Goal: Transaction & Acquisition: Purchase product/service

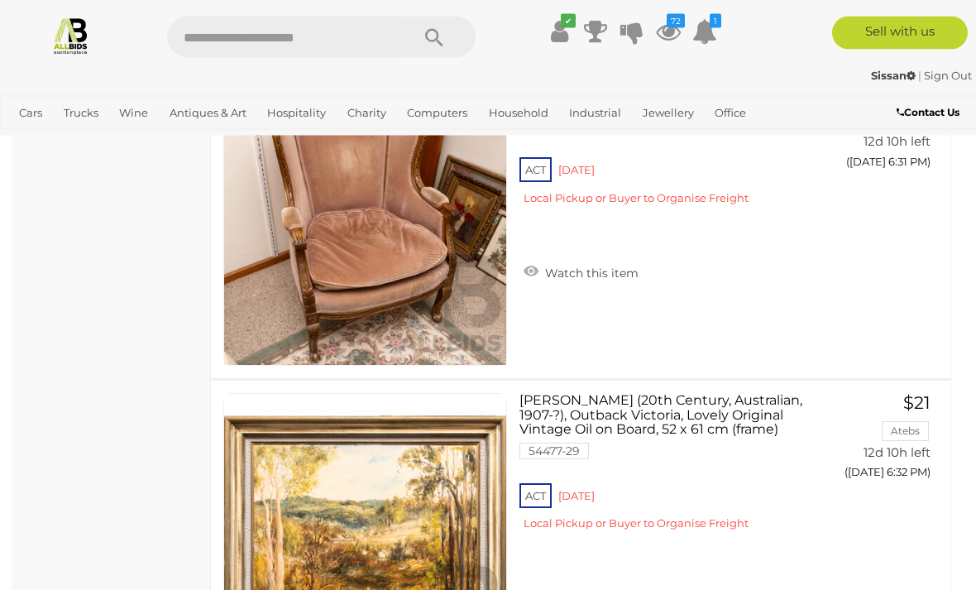
scroll to position [13253, 0]
click at [670, 33] on icon at bounding box center [668, 32] width 25 height 30
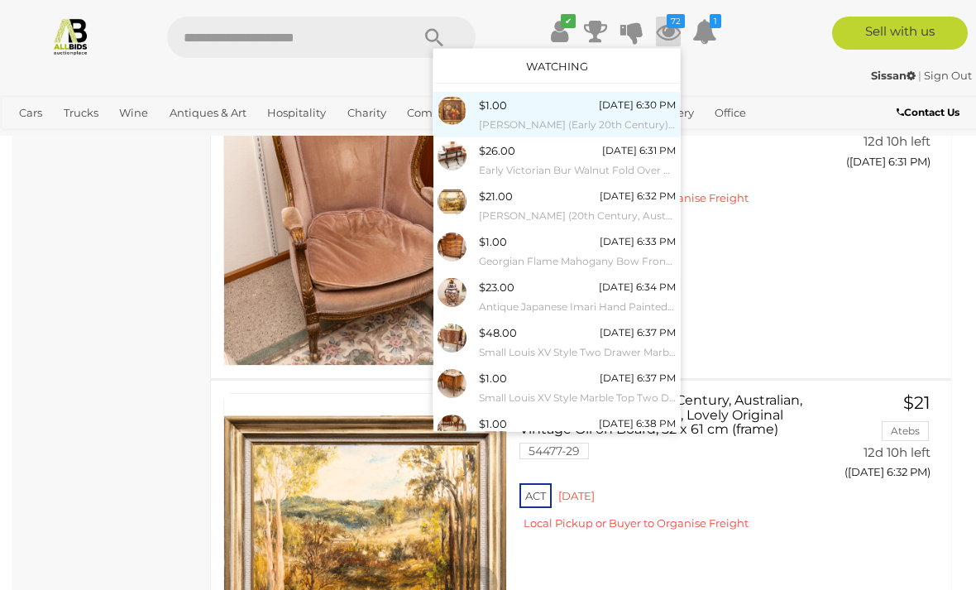
click at [611, 108] on div "[DATE] 6:30 PM" at bounding box center [637, 105] width 77 height 18
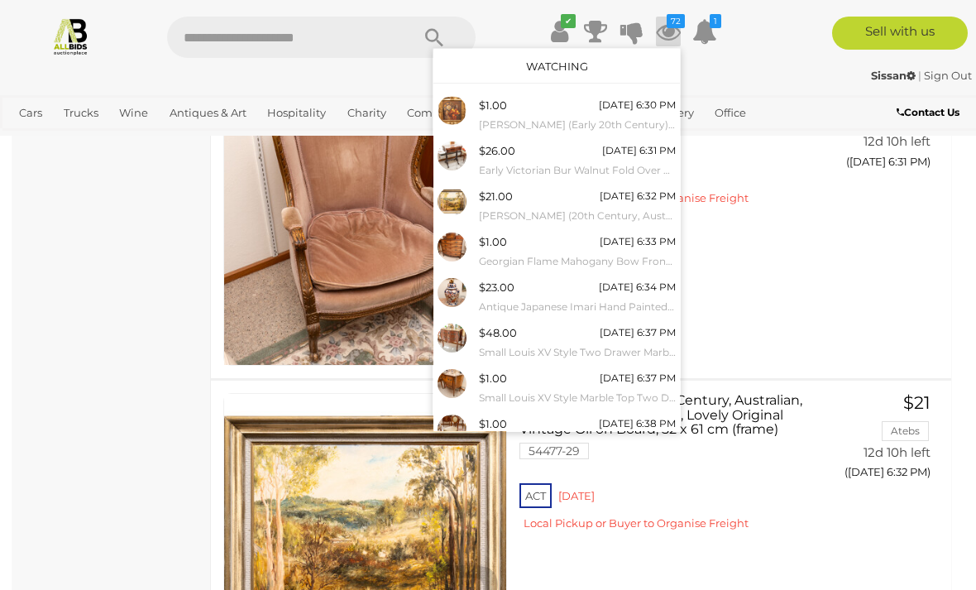
click at [880, 231] on div at bounding box center [488, 295] width 976 height 590
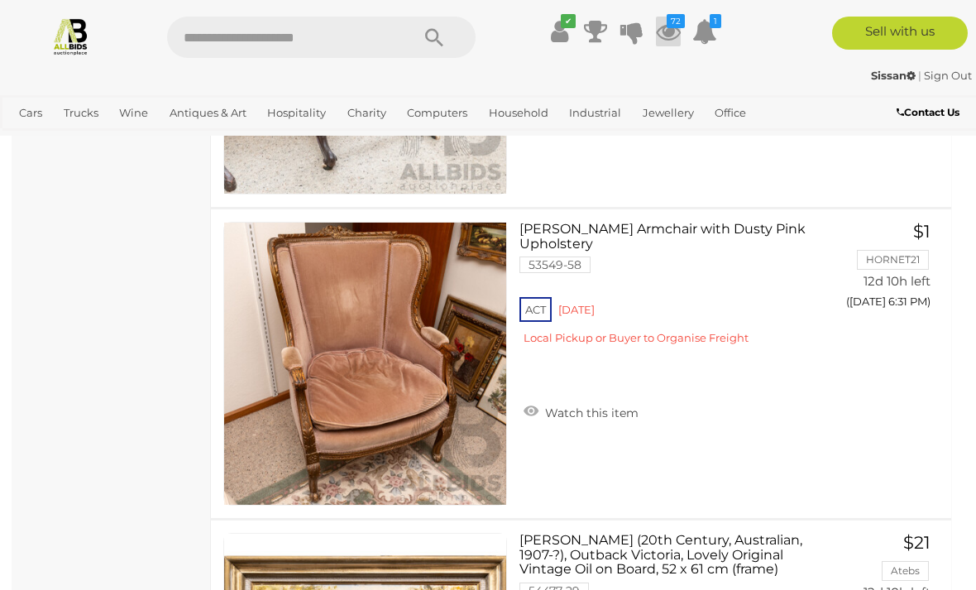
scroll to position [13113, 0]
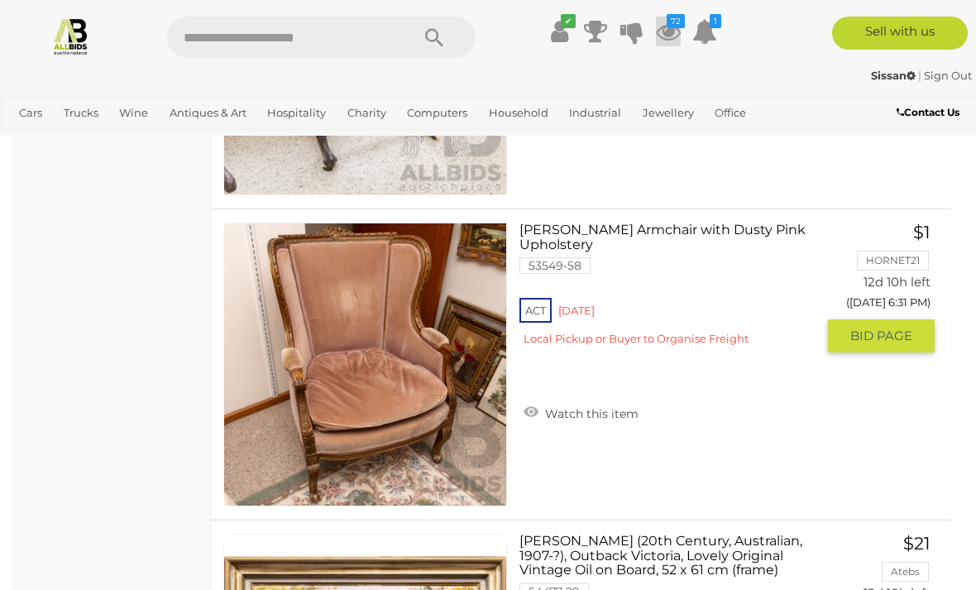
click at [410, 365] on img at bounding box center [365, 364] width 282 height 282
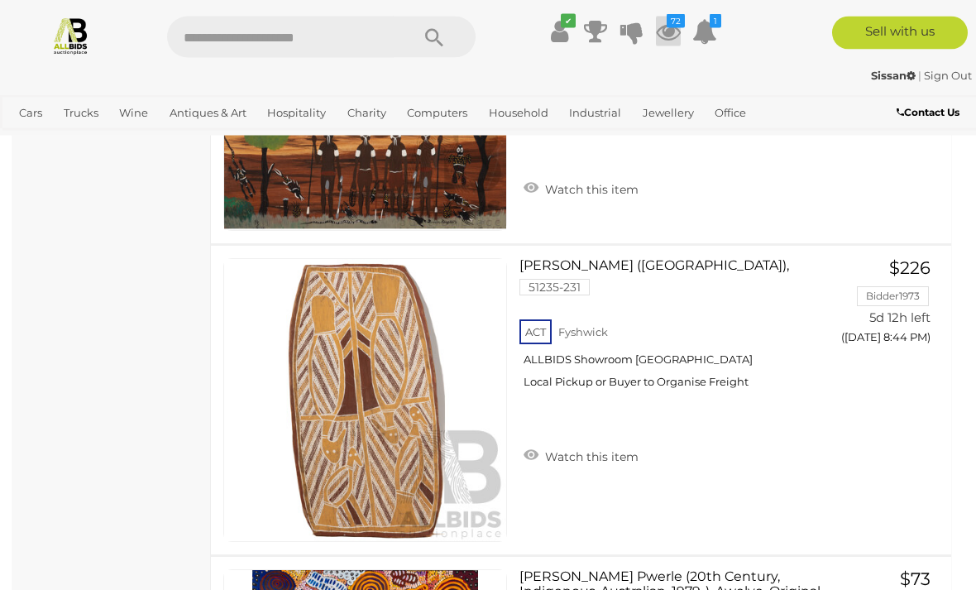
scroll to position [10280, 0]
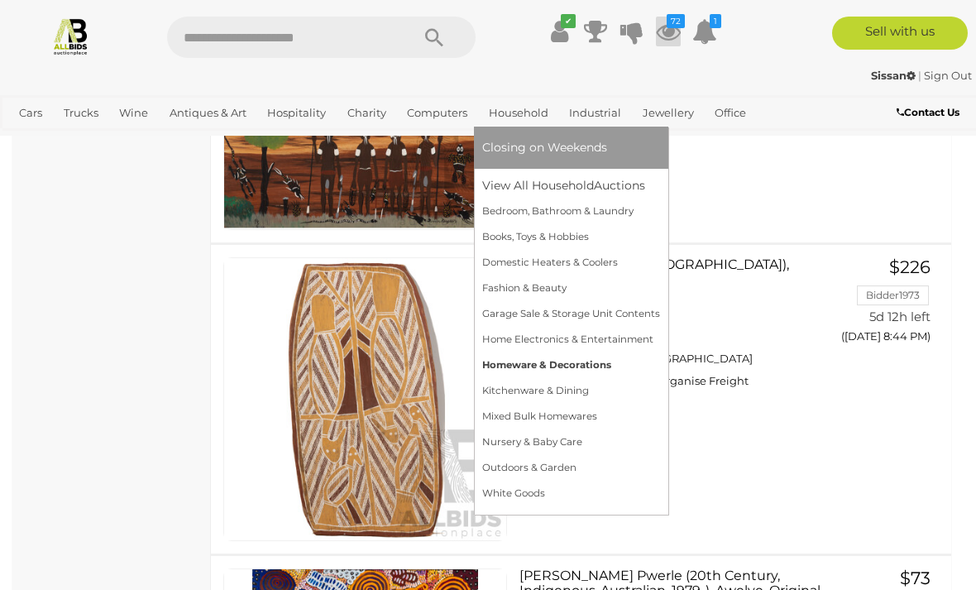
click at [596, 370] on link "Homeware & Decorations" at bounding box center [571, 365] width 178 height 26
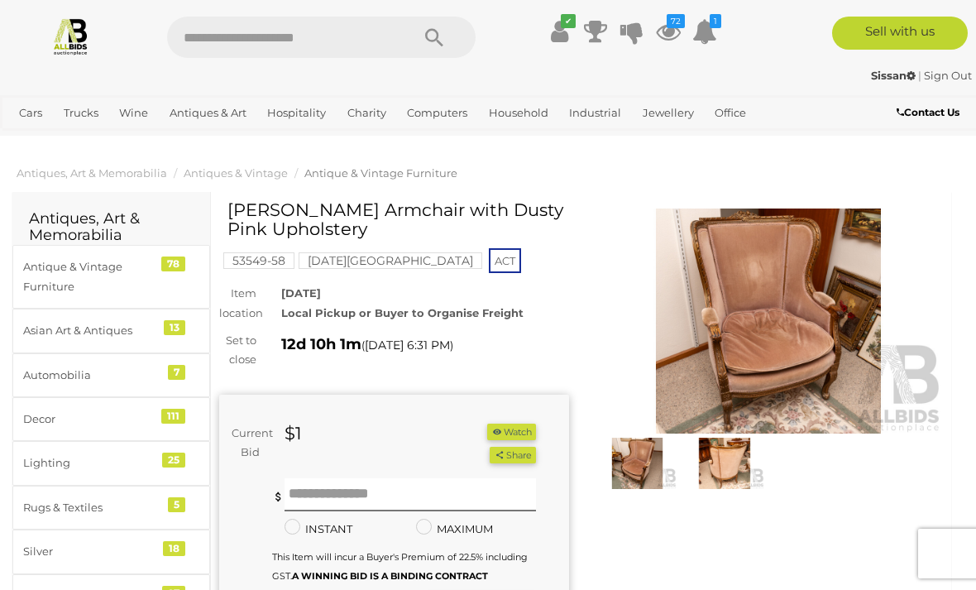
click at [793, 327] on img at bounding box center [769, 320] width 350 height 225
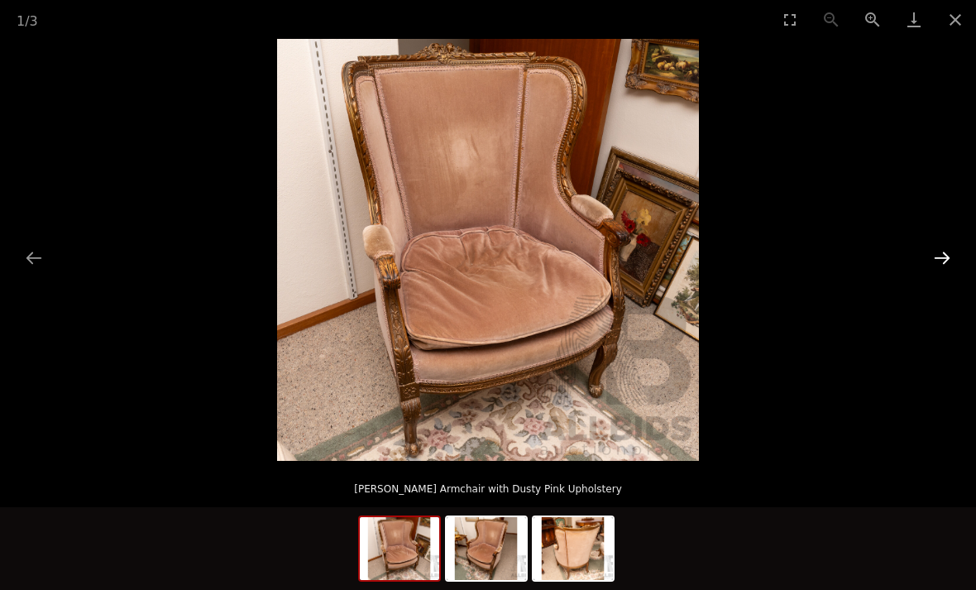
click at [944, 259] on button "Next slide" at bounding box center [942, 257] width 35 height 32
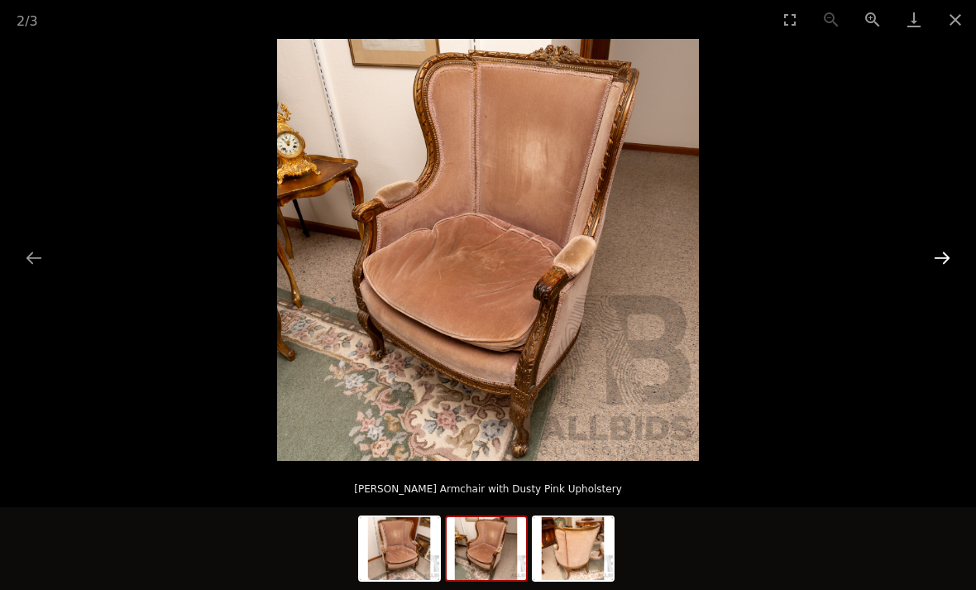
click at [944, 263] on button "Next slide" at bounding box center [942, 257] width 35 height 32
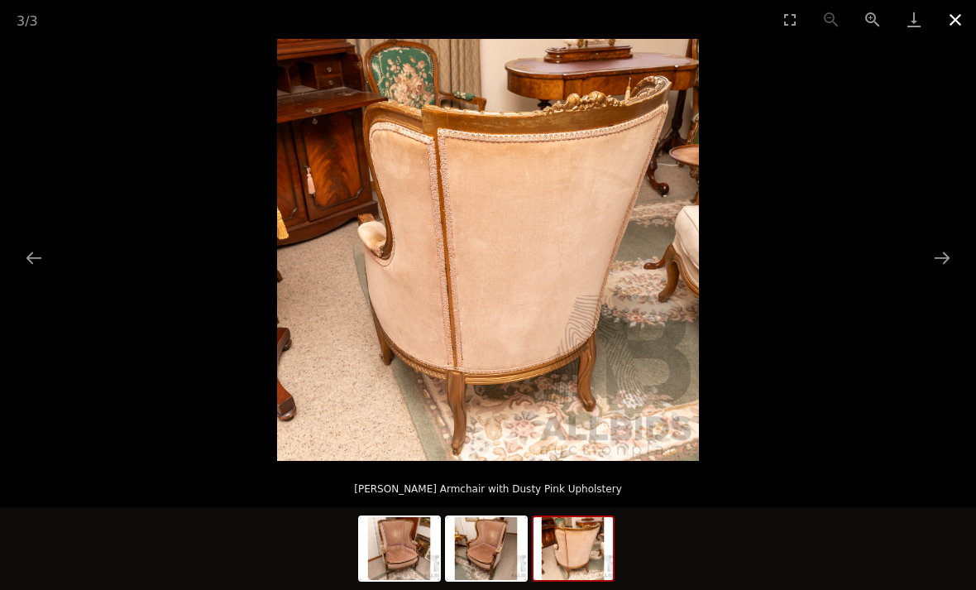
click at [955, 17] on button "Close gallery" at bounding box center [954, 19] width 41 height 39
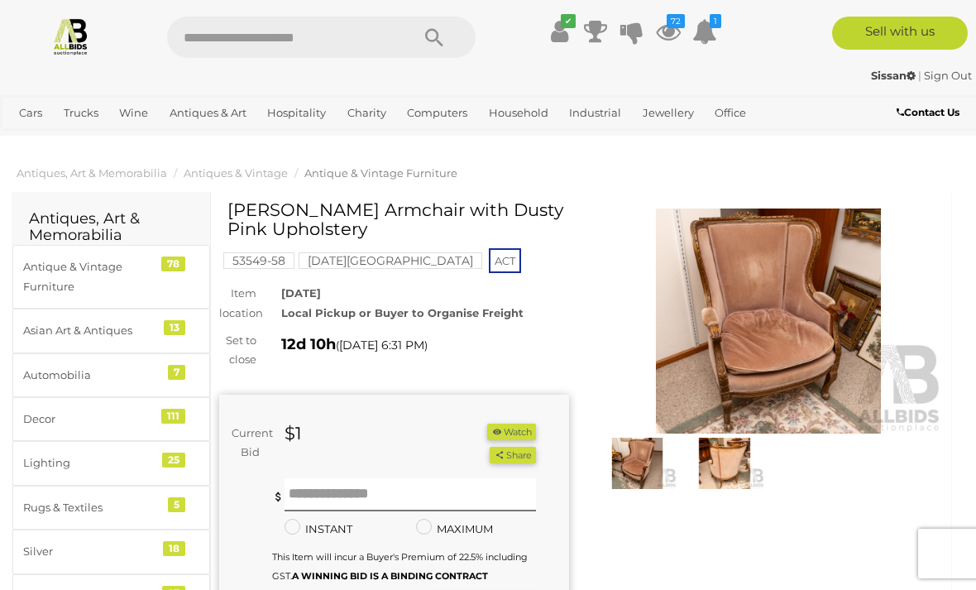
click at [530, 426] on button "Watch" at bounding box center [511, 431] width 48 height 17
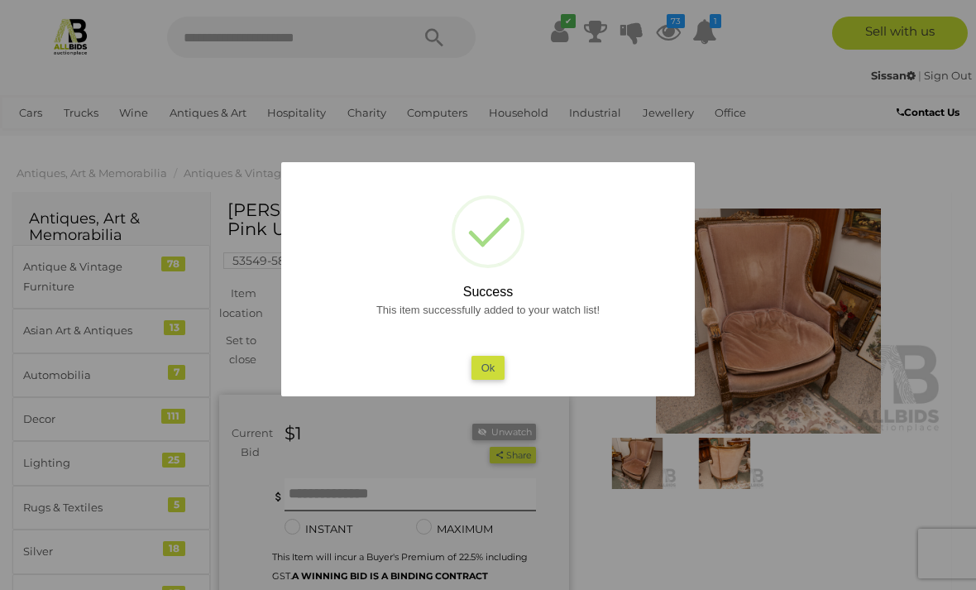
click at [734, 533] on div at bounding box center [488, 295] width 976 height 590
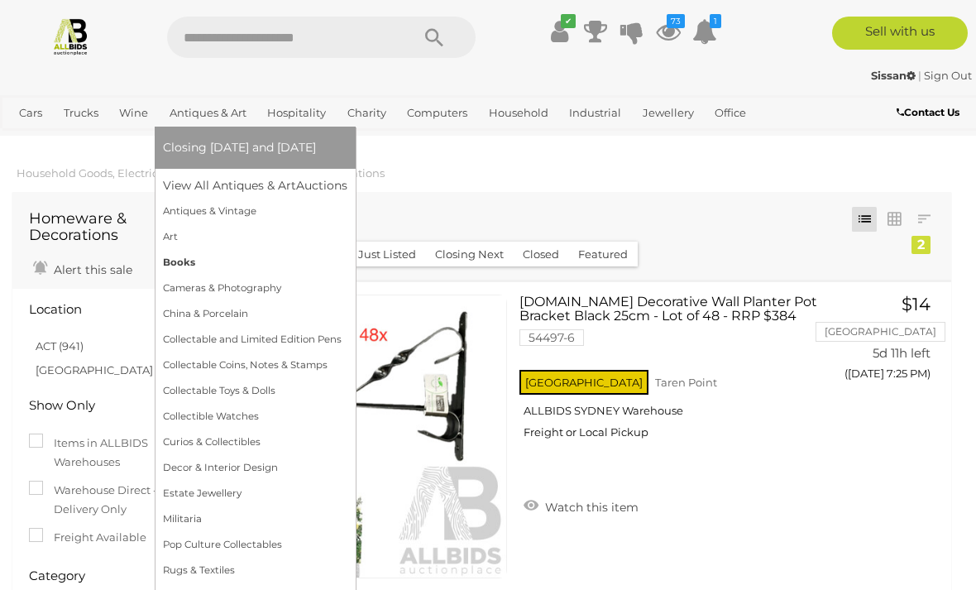
click at [173, 251] on link "Books" at bounding box center [255, 263] width 184 height 26
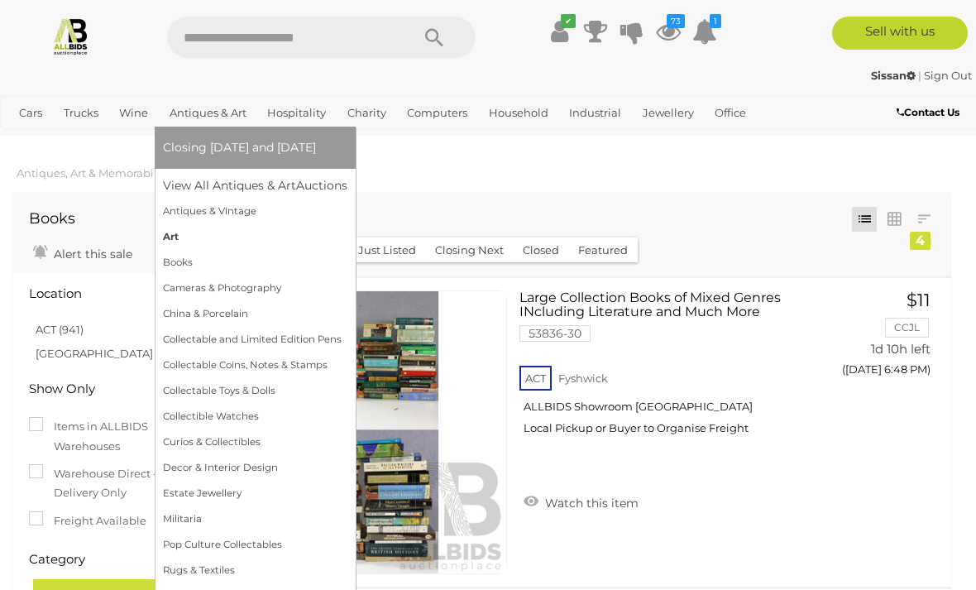
click at [175, 245] on link "Art" at bounding box center [255, 237] width 184 height 26
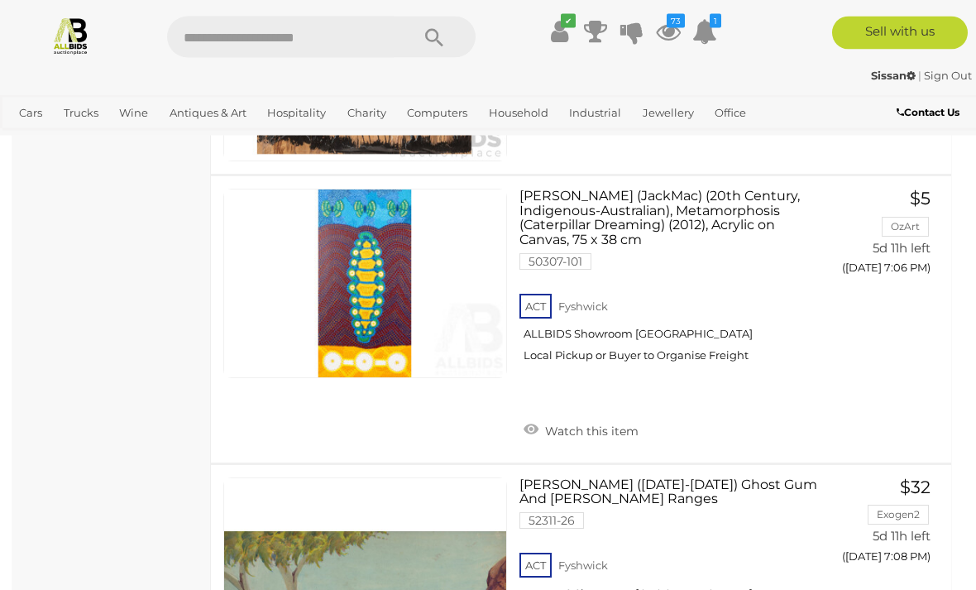
scroll to position [13894, 0]
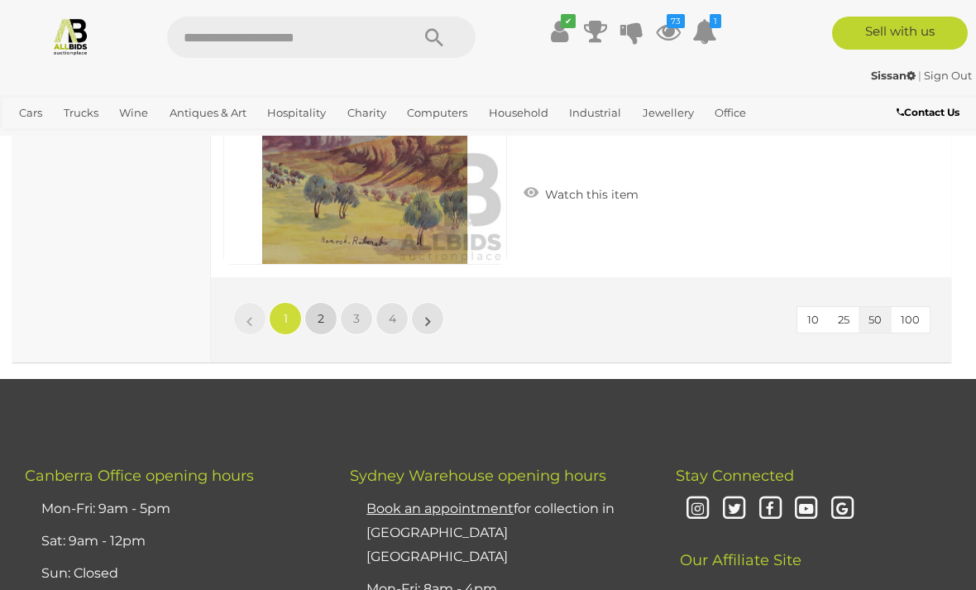
click at [332, 322] on link "2" at bounding box center [320, 318] width 33 height 33
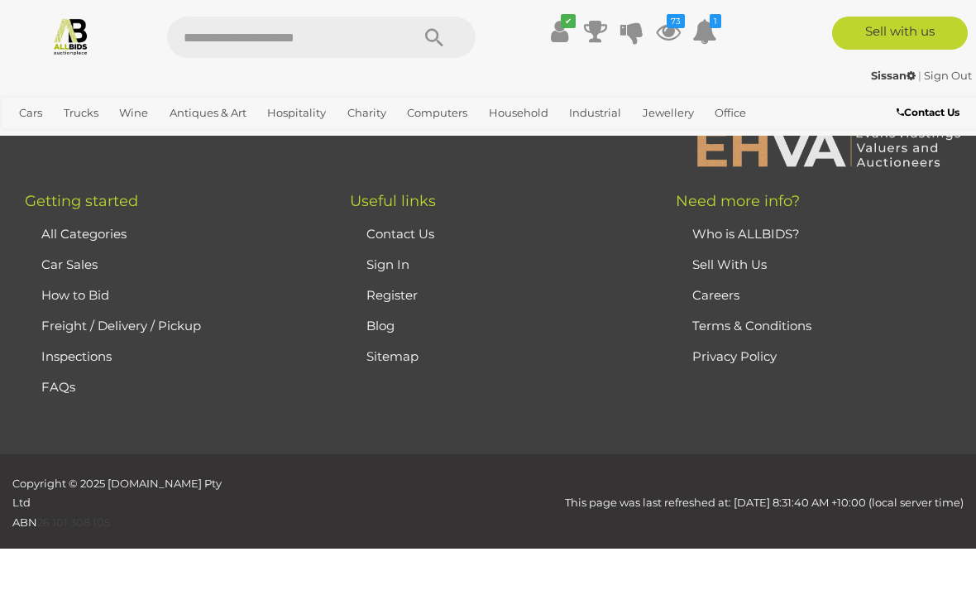
scroll to position [222, 0]
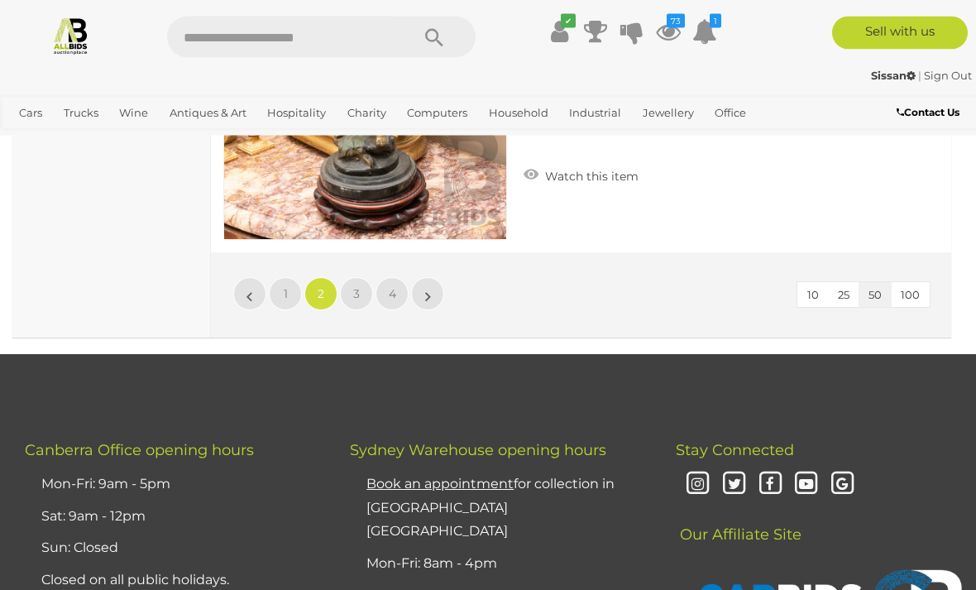
scroll to position [15681, 0]
click at [434, 291] on link "»" at bounding box center [427, 293] width 33 height 33
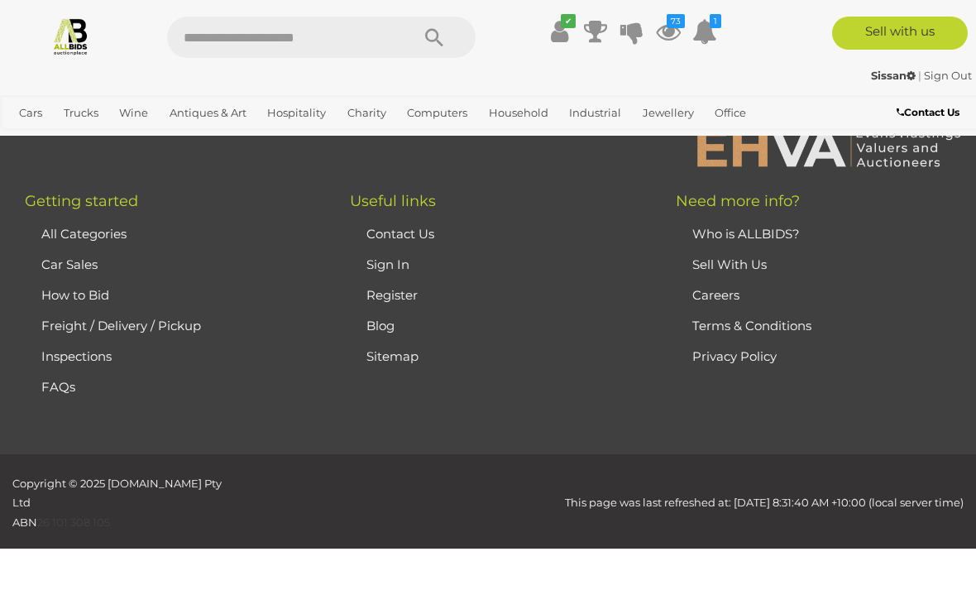
scroll to position [222, 0]
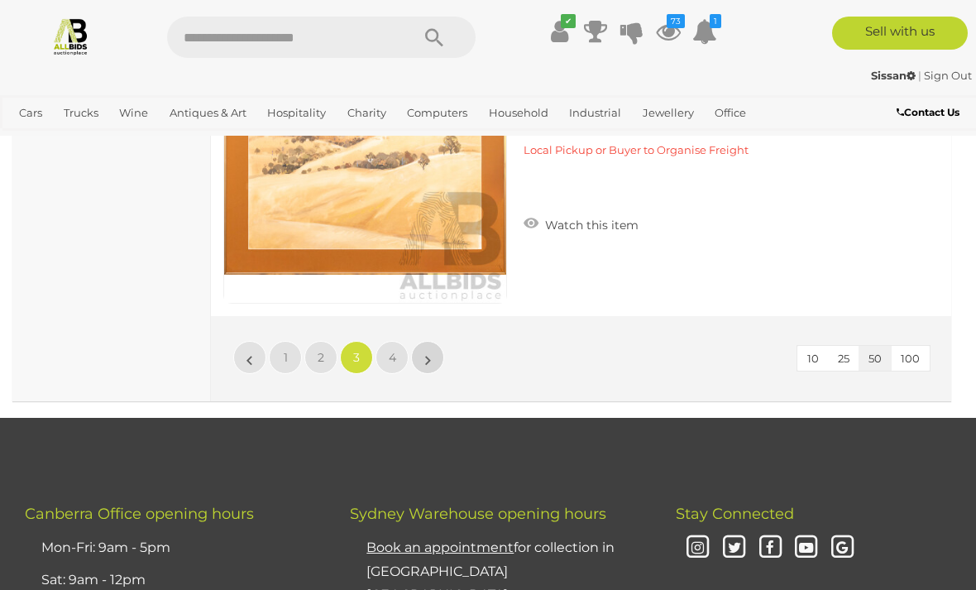
click at [421, 343] on link "»" at bounding box center [427, 357] width 33 height 33
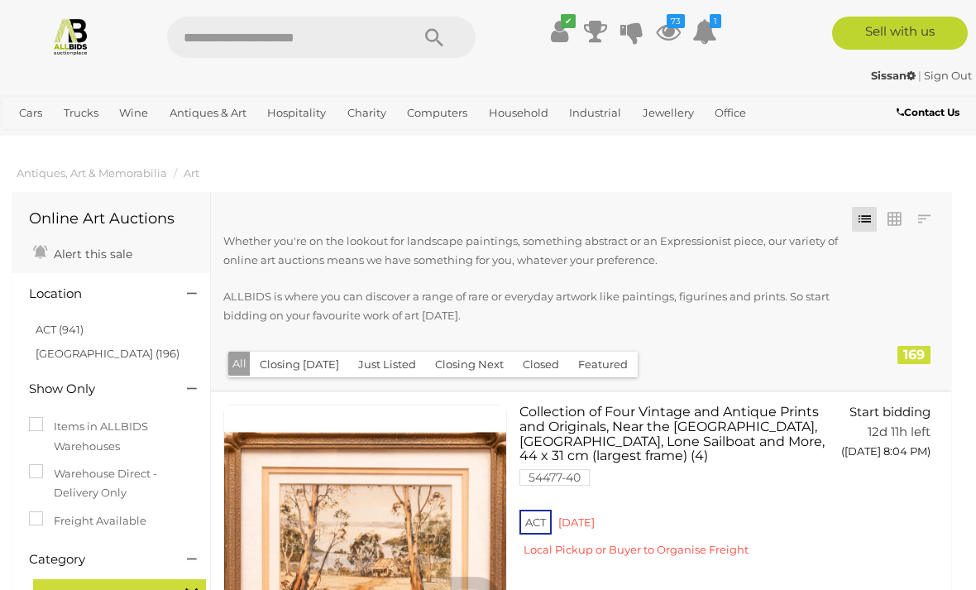
click at [398, 368] on button "Just Listed" at bounding box center [387, 364] width 78 height 26
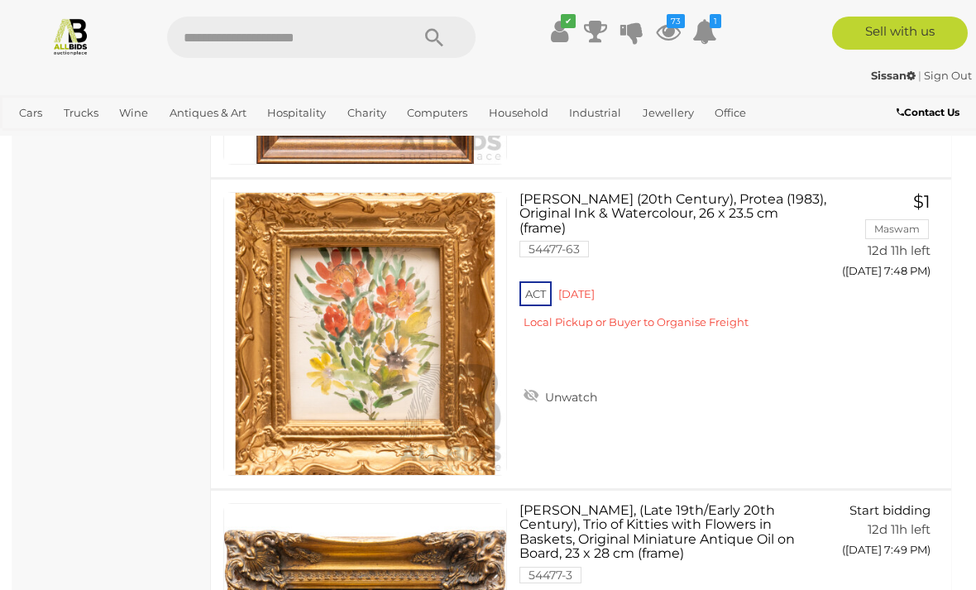
scroll to position [12334, 0]
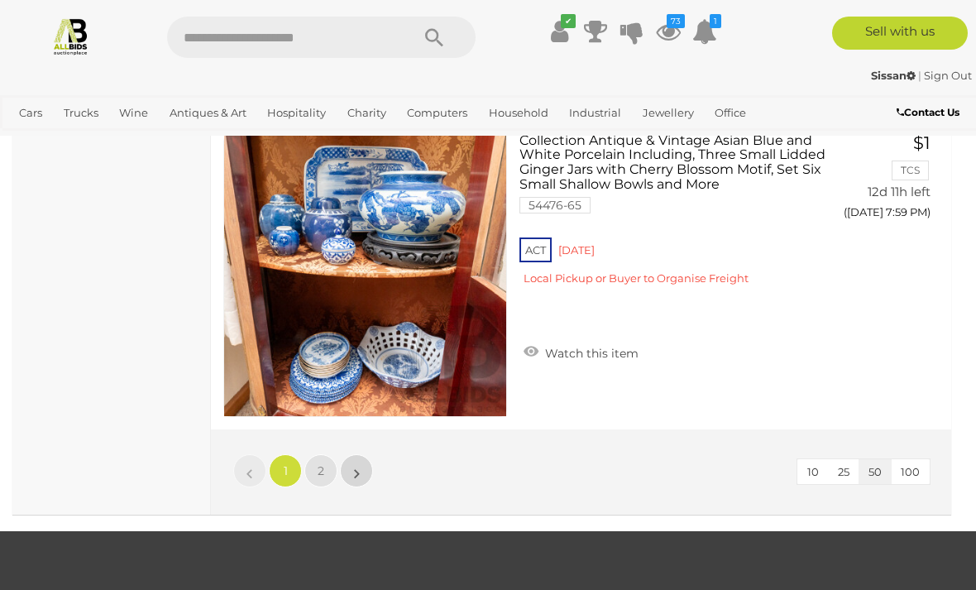
click at [352, 468] on link "»" at bounding box center [356, 470] width 33 height 33
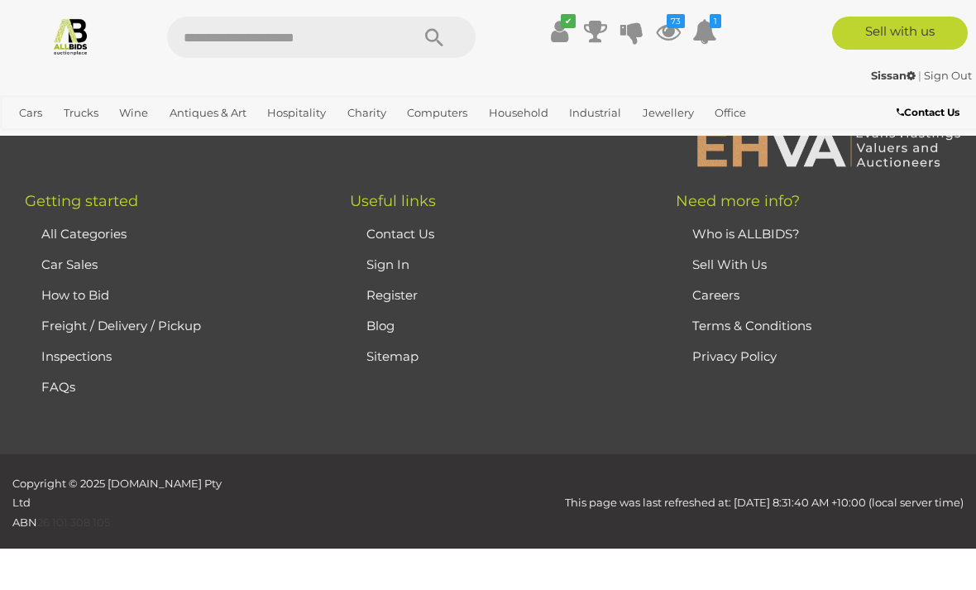
scroll to position [222, 0]
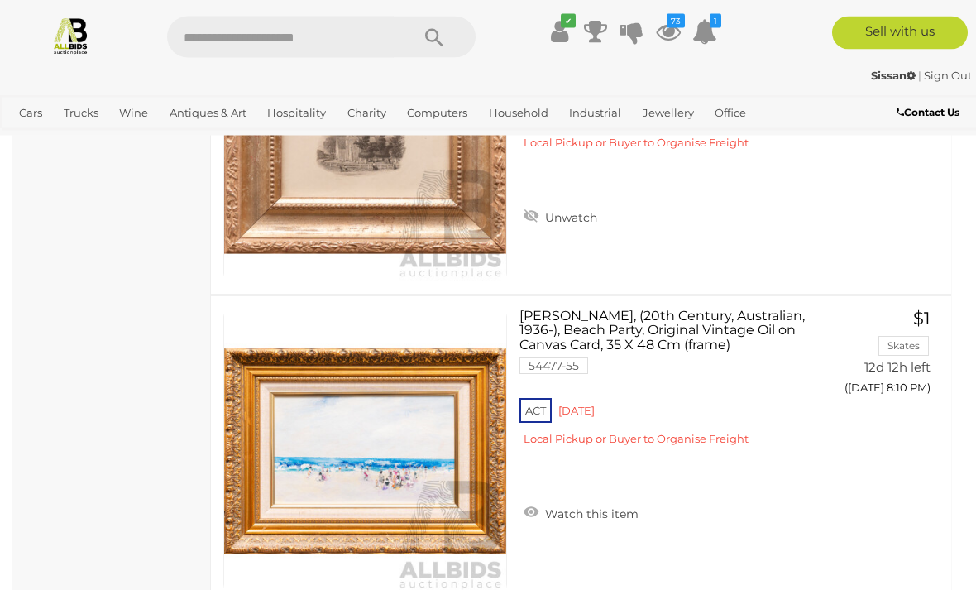
scroll to position [2583, 0]
click at [681, 26] on icon "73" at bounding box center [676, 21] width 18 height 14
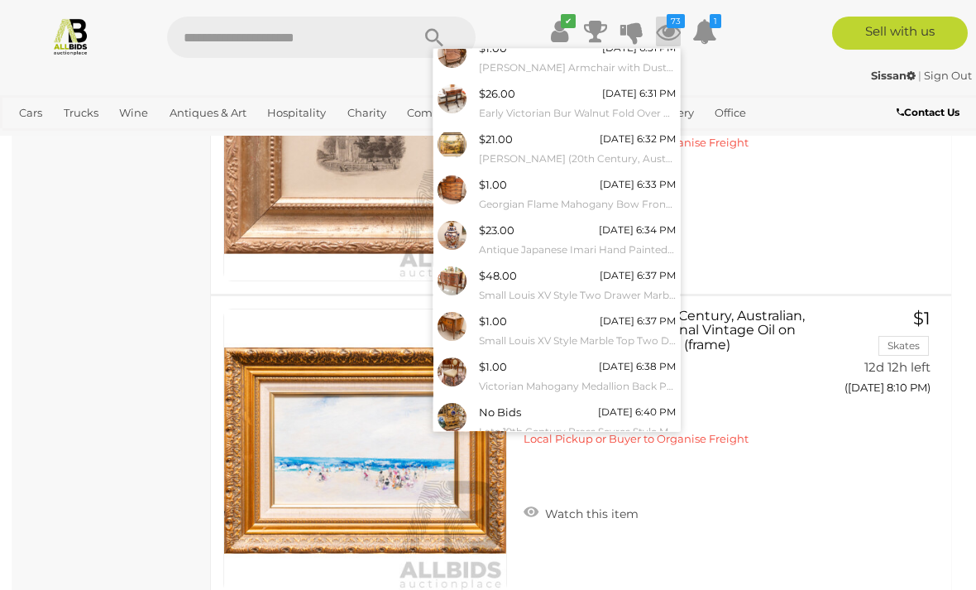
scroll to position [102, 0]
click at [571, 452] on link "View All" at bounding box center [556, 459] width 246 height 29
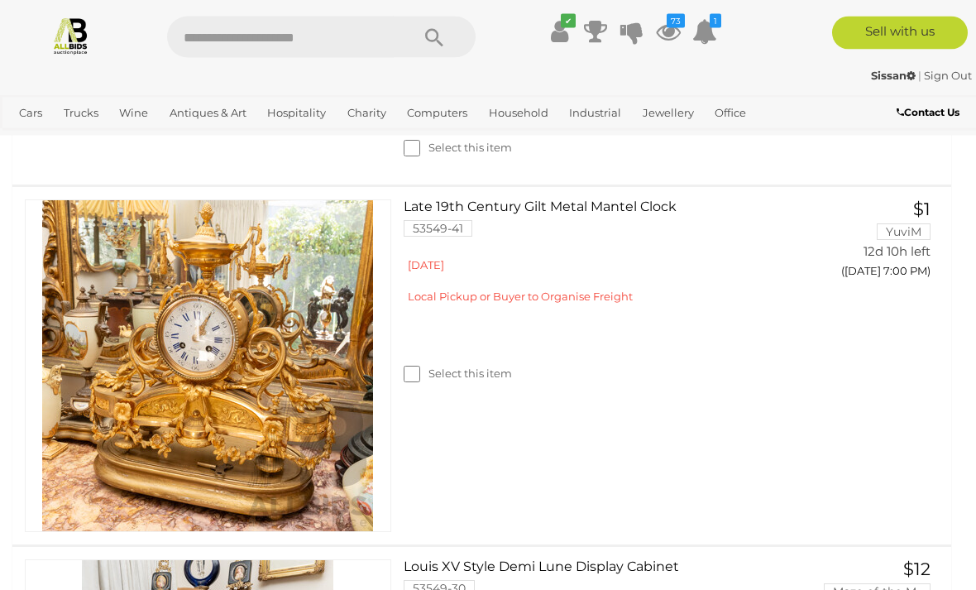
scroll to position [5159, 0]
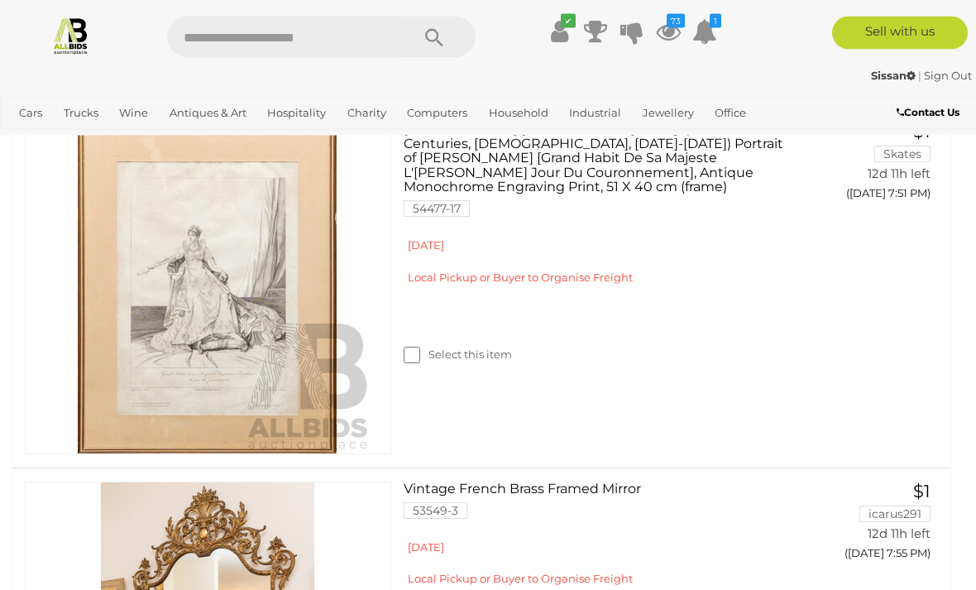
scroll to position [12864, 0]
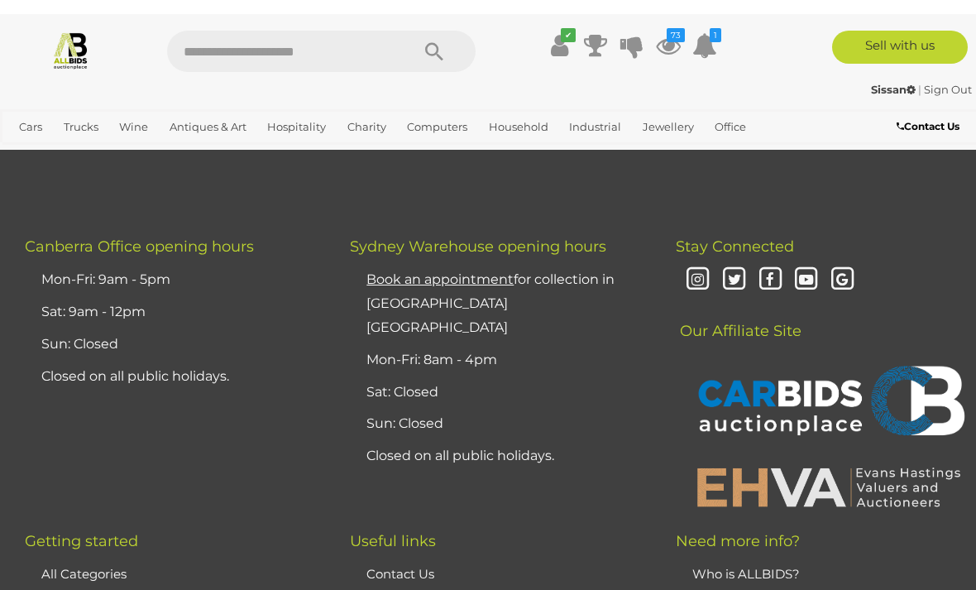
scroll to position [363, 0]
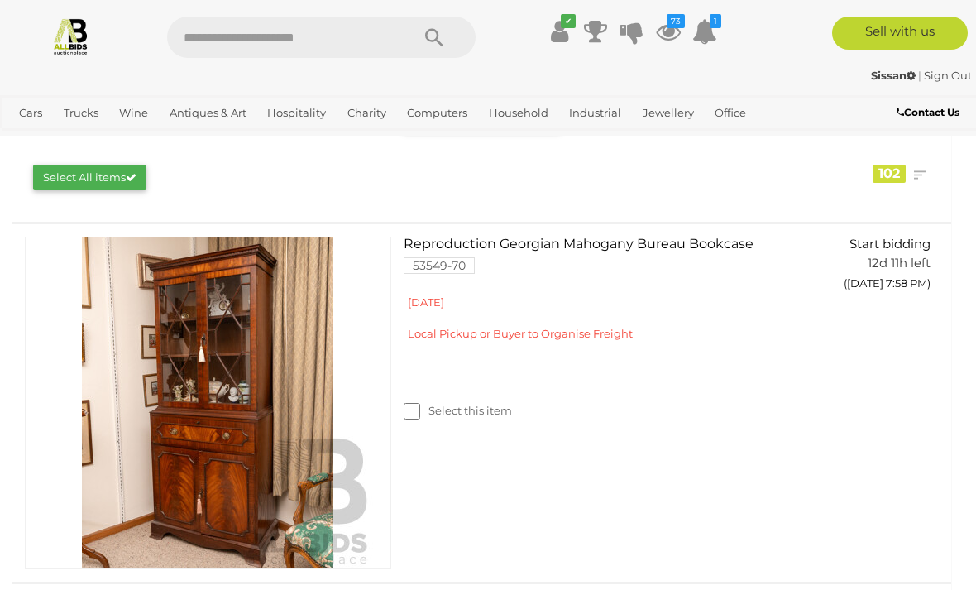
scroll to position [265, 0]
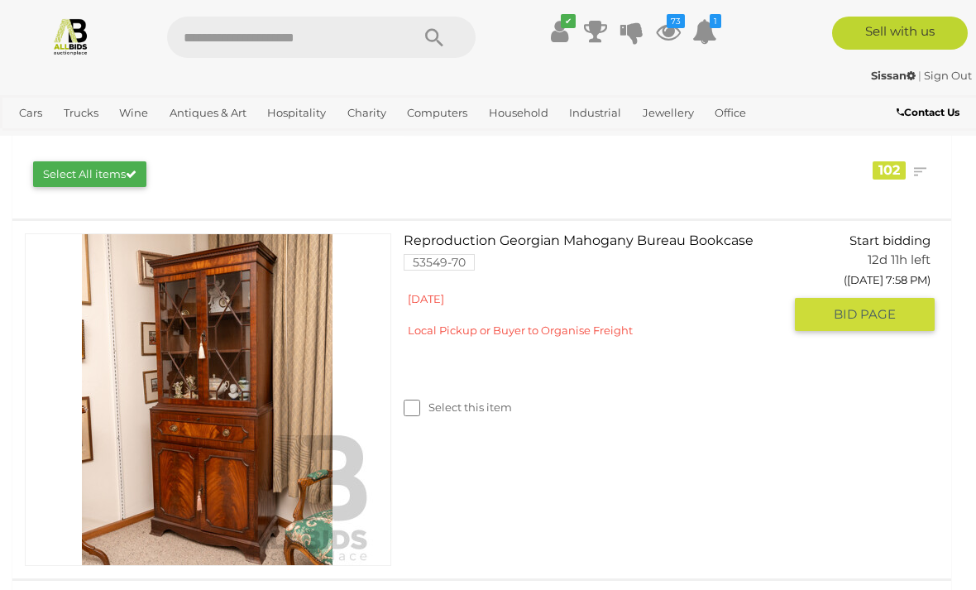
click at [252, 495] on img at bounding box center [207, 399] width 331 height 331
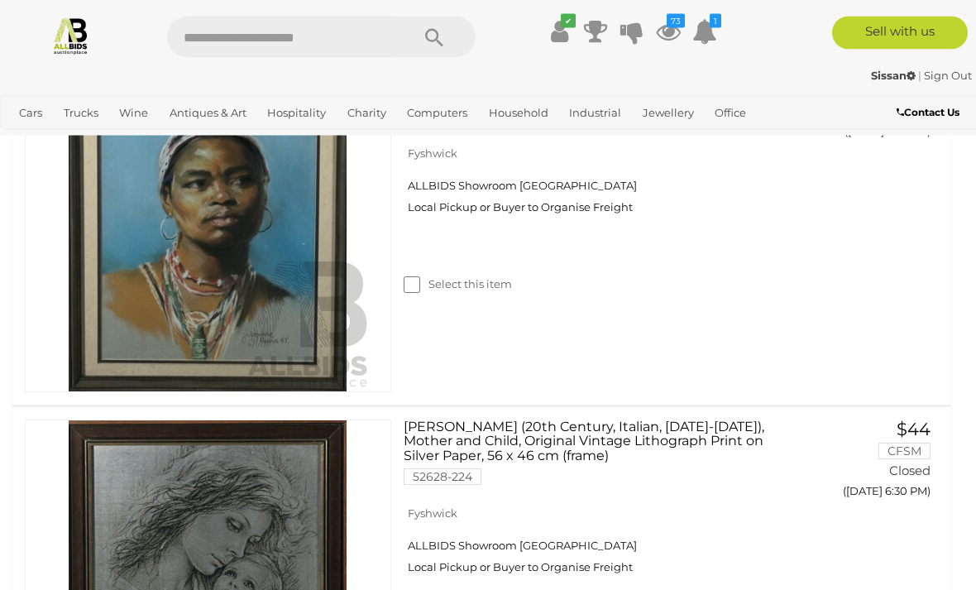
scroll to position [7836, 0]
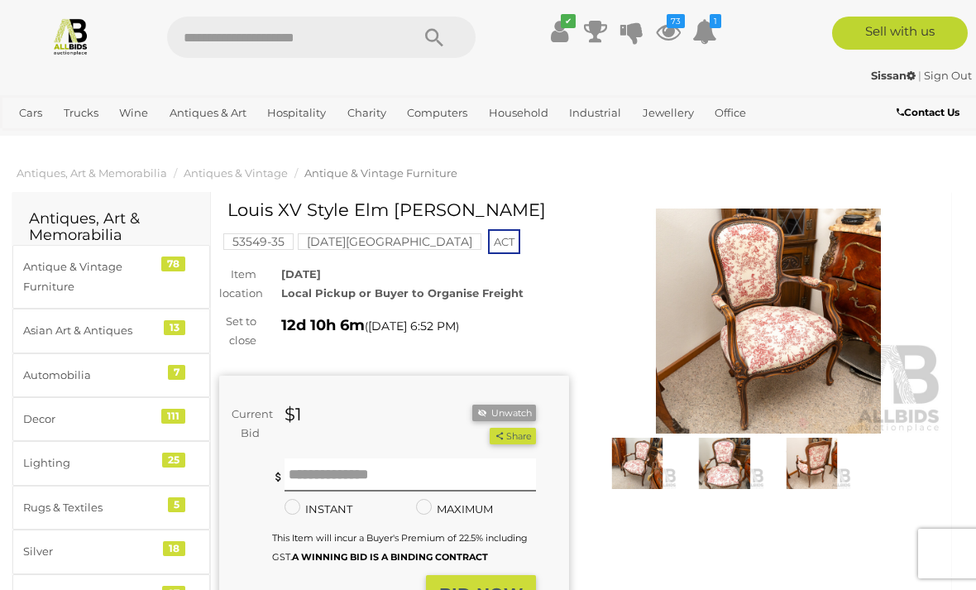
click at [756, 345] on img at bounding box center [769, 320] width 350 height 225
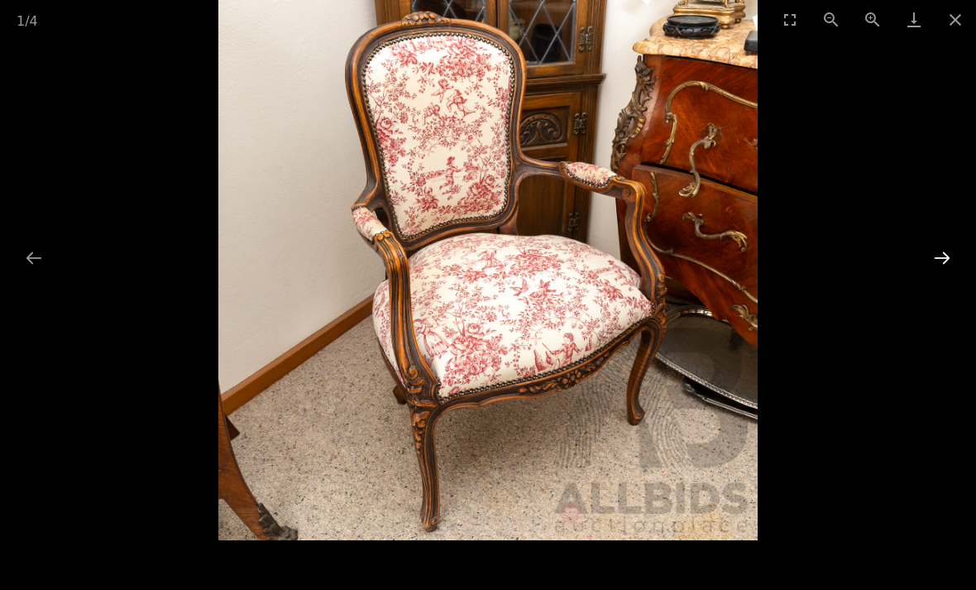
click at [933, 263] on button "Next slide" at bounding box center [942, 257] width 35 height 32
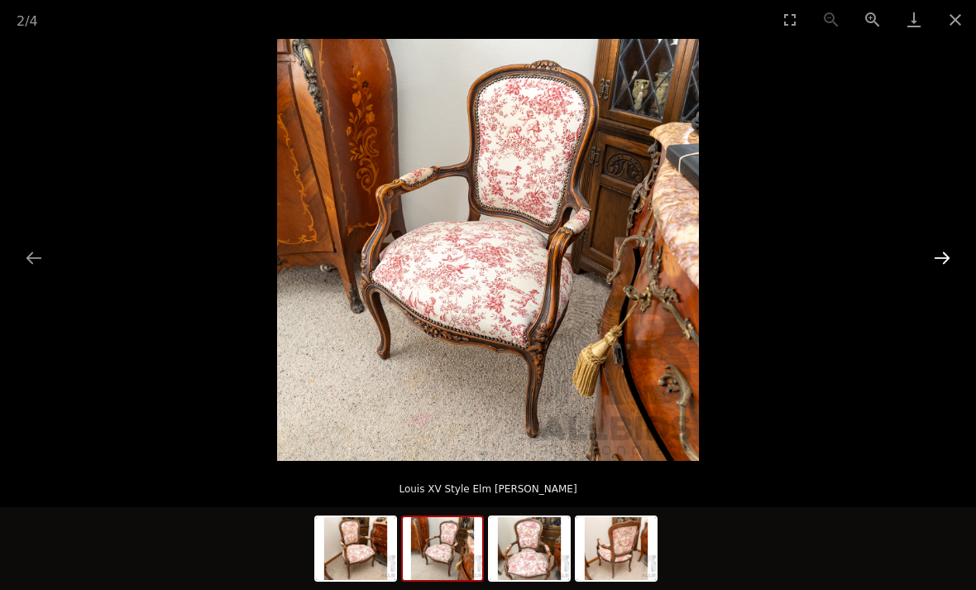
click at [928, 269] on button "Next slide" at bounding box center [942, 257] width 35 height 32
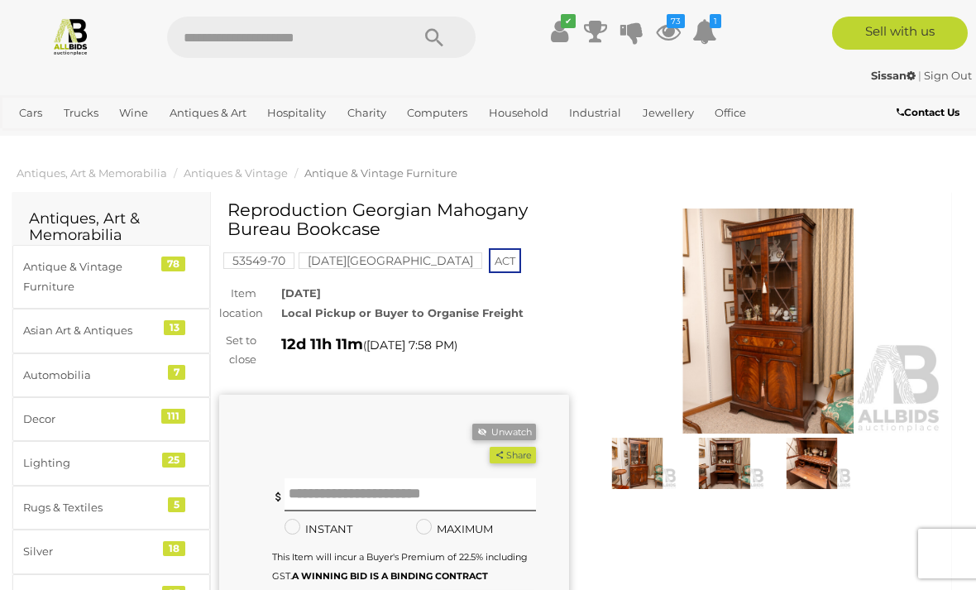
click at [796, 316] on img at bounding box center [769, 320] width 350 height 225
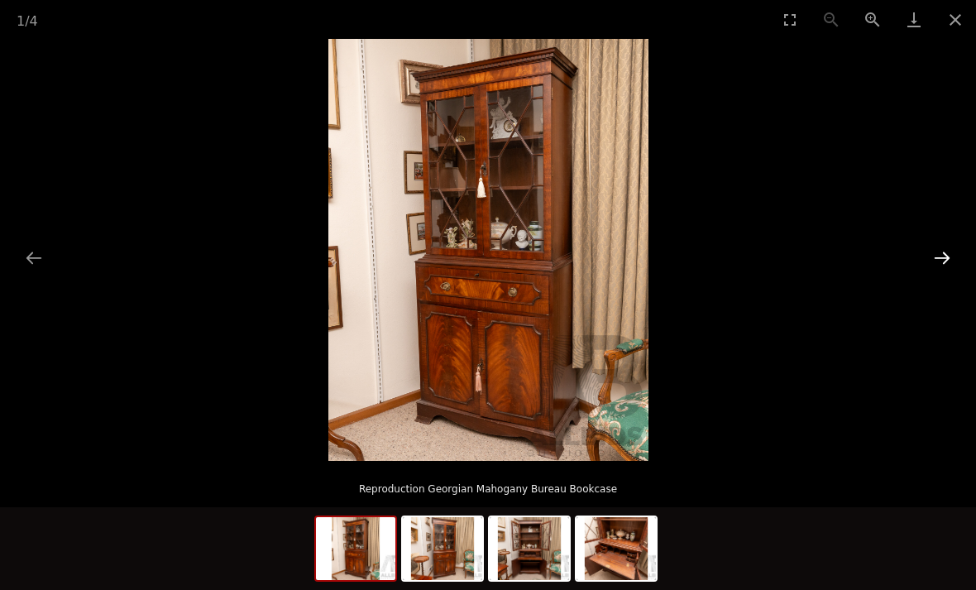
click at [951, 259] on button "Next slide" at bounding box center [942, 257] width 35 height 32
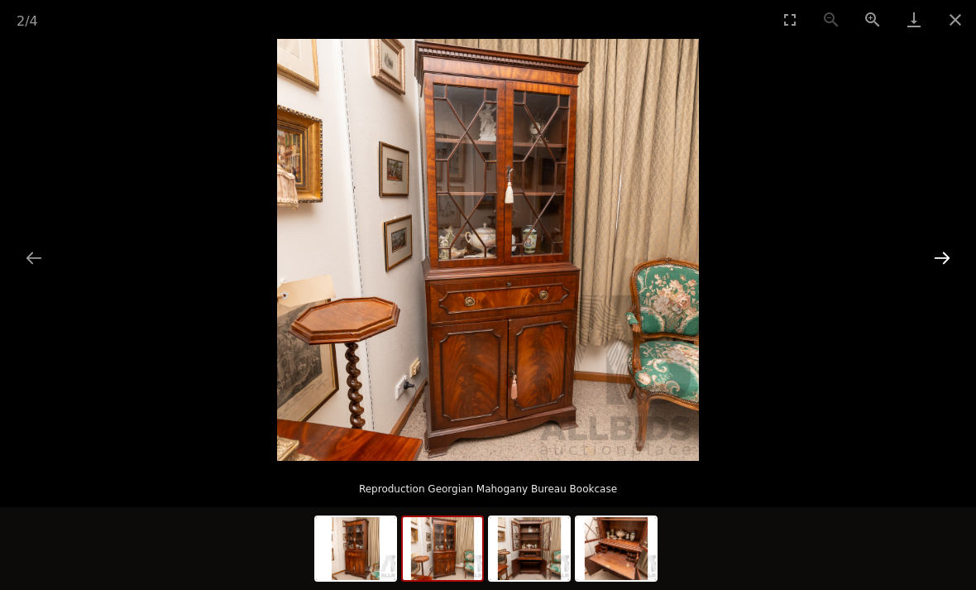
click at [947, 257] on button "Next slide" at bounding box center [942, 257] width 35 height 32
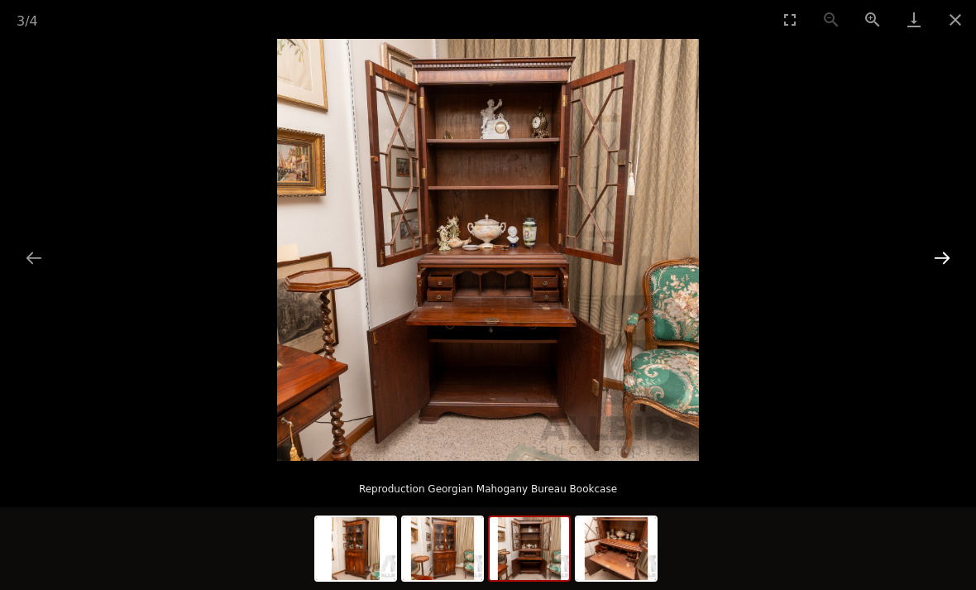
click at [944, 261] on button "Next slide" at bounding box center [942, 257] width 35 height 32
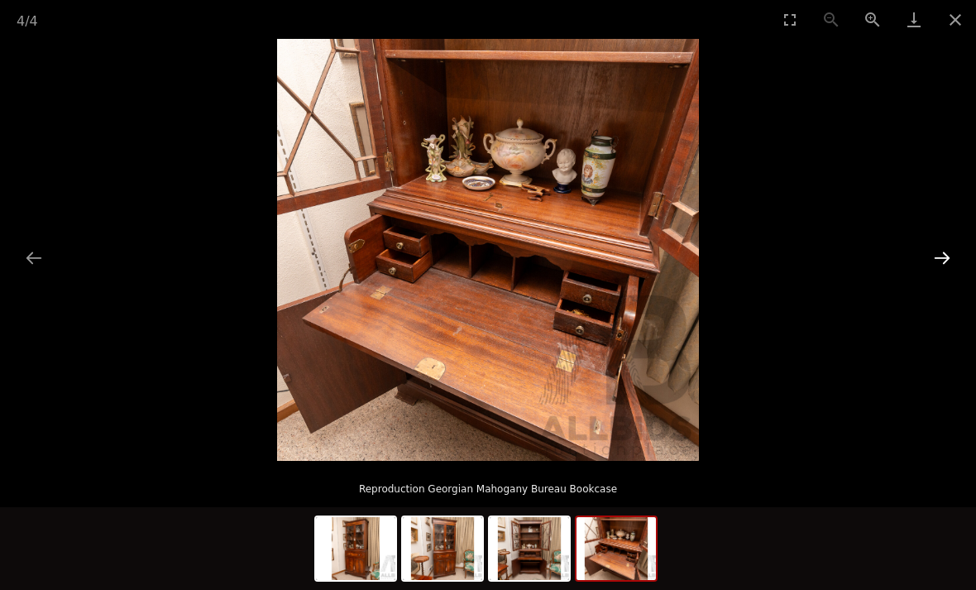
click at [947, 250] on button "Next slide" at bounding box center [942, 257] width 35 height 32
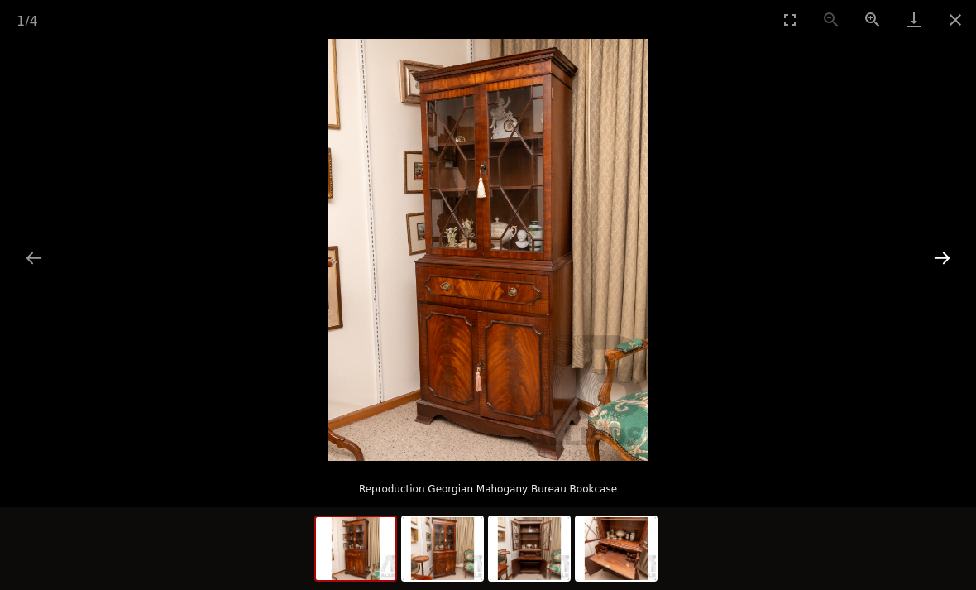
click at [949, 263] on button "Next slide" at bounding box center [942, 257] width 35 height 32
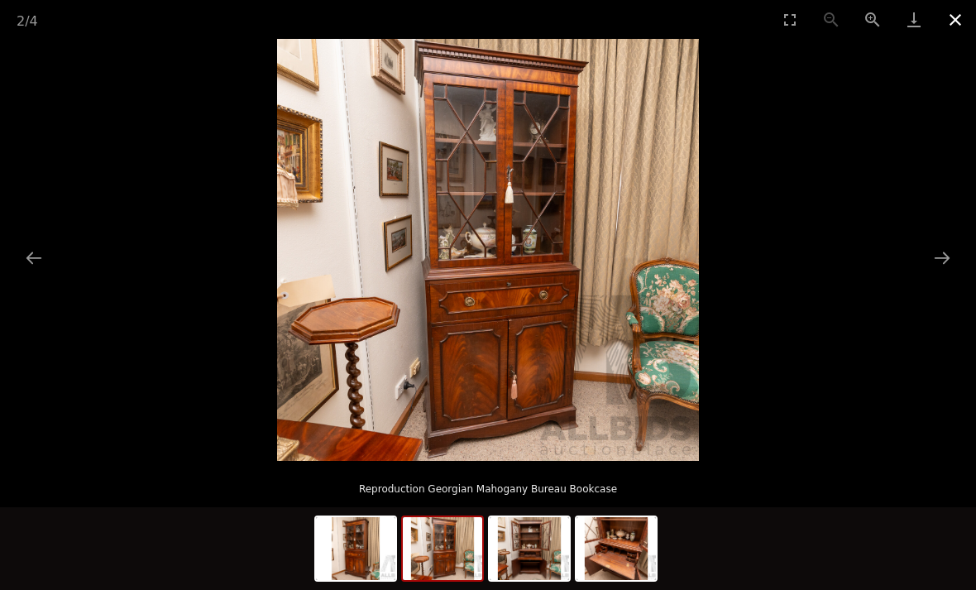
click at [954, 23] on button "Close gallery" at bounding box center [954, 19] width 41 height 39
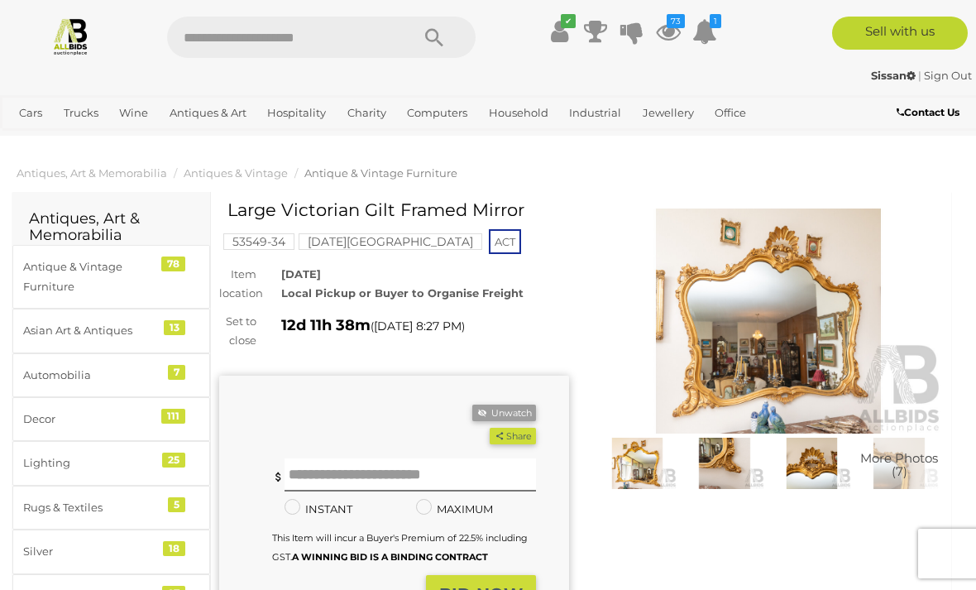
click at [795, 332] on img at bounding box center [769, 320] width 350 height 225
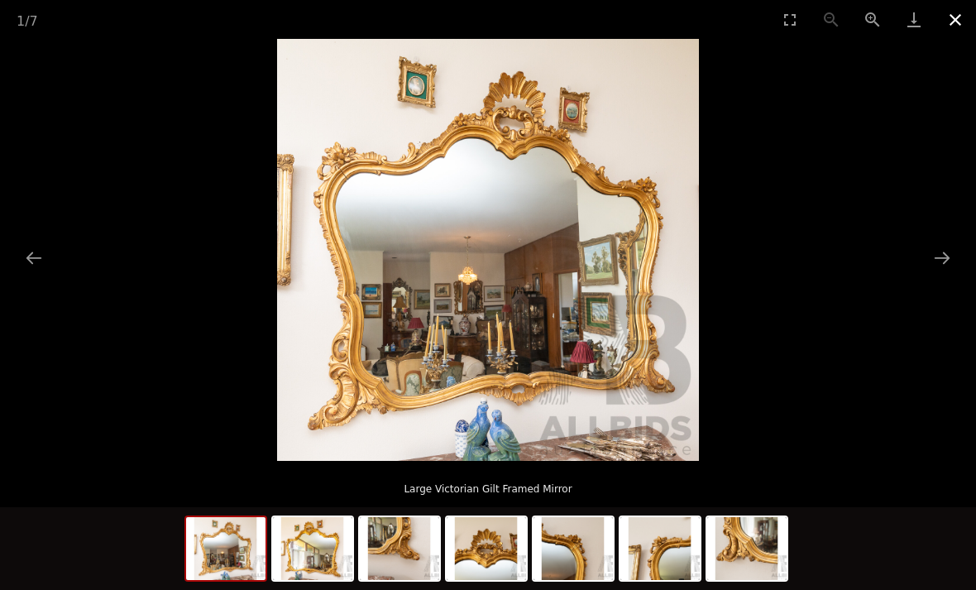
click at [947, 27] on button "Close gallery" at bounding box center [954, 19] width 41 height 39
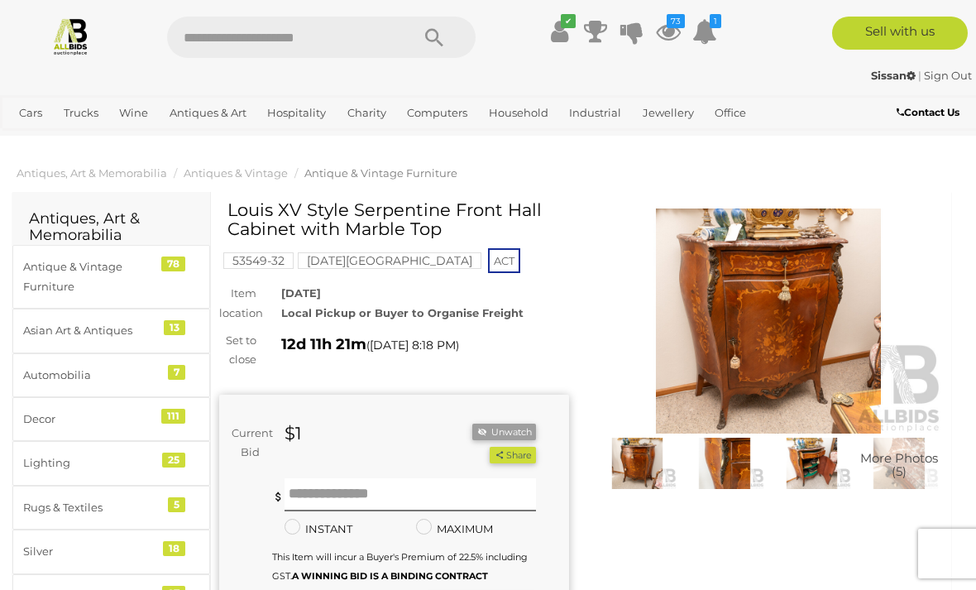
click at [756, 315] on img at bounding box center [769, 320] width 350 height 225
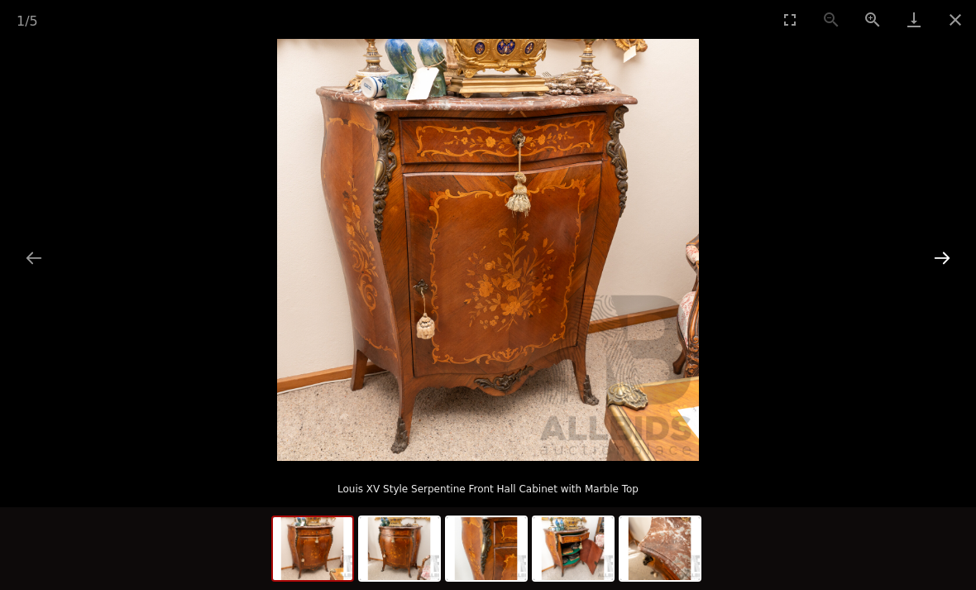
click at [953, 260] on button "Next slide" at bounding box center [942, 257] width 35 height 32
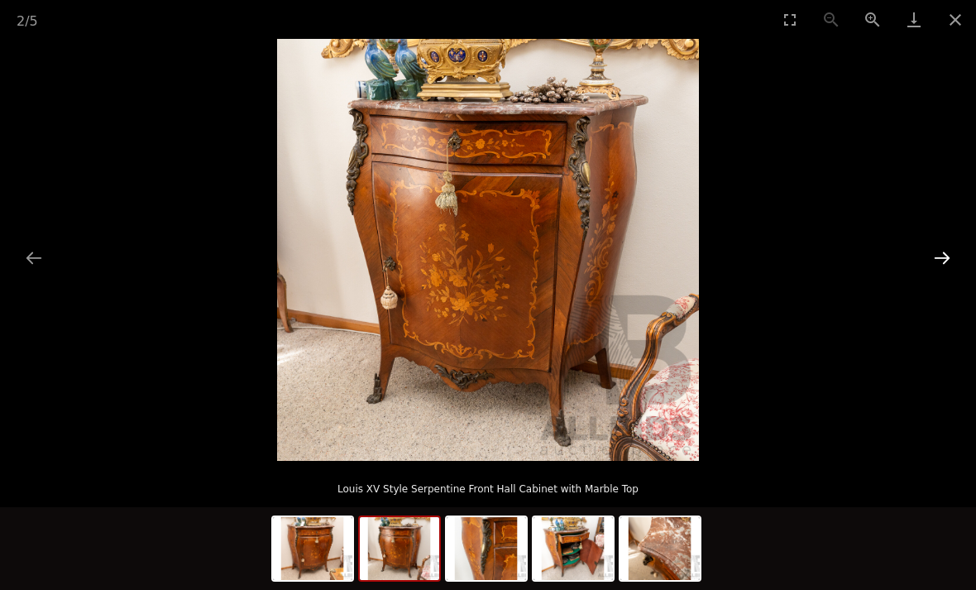
click at [936, 261] on button "Next slide" at bounding box center [942, 257] width 35 height 32
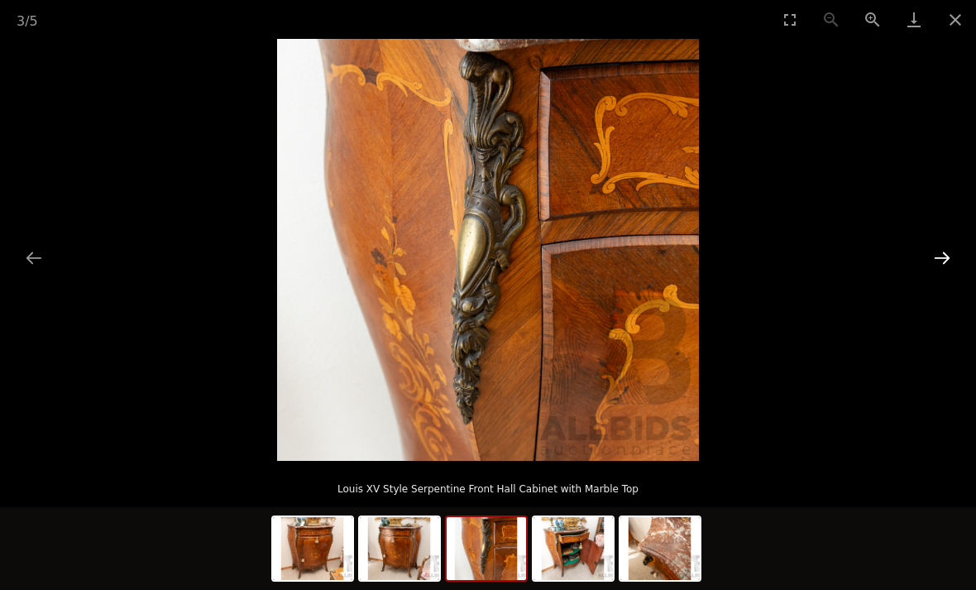
click at [939, 256] on button "Next slide" at bounding box center [942, 257] width 35 height 32
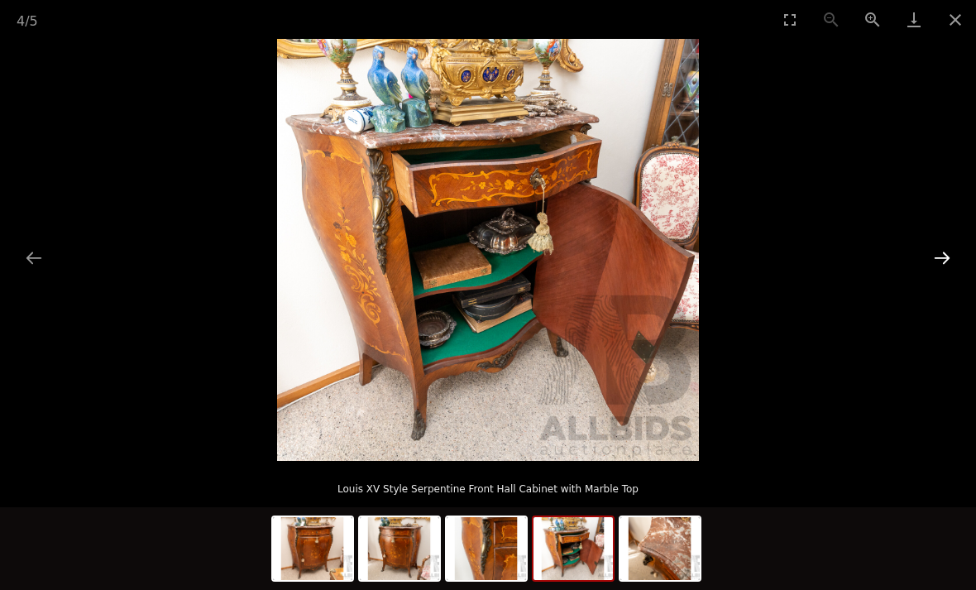
click at [935, 256] on button "Next slide" at bounding box center [942, 257] width 35 height 32
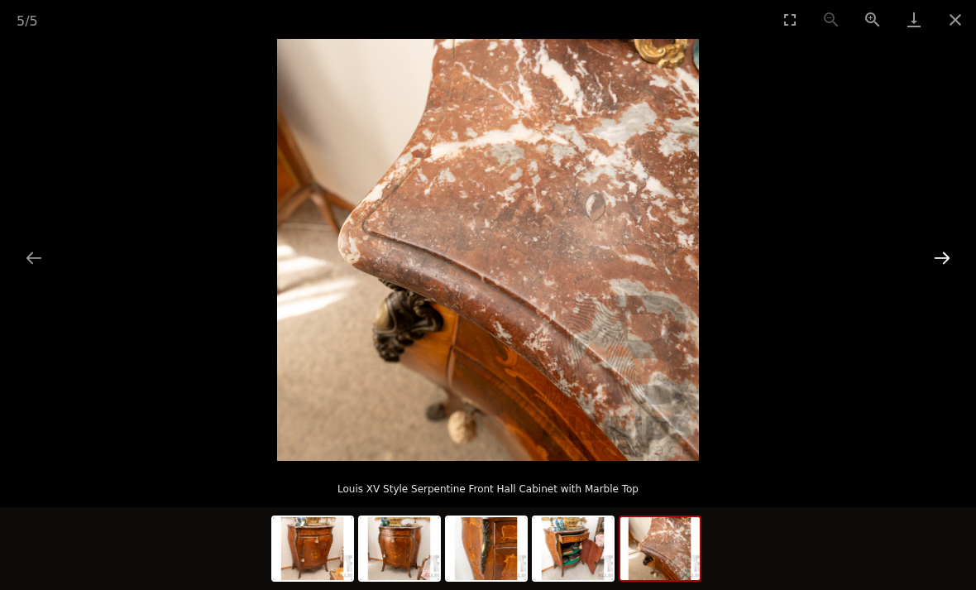
click at [939, 259] on button "Next slide" at bounding box center [942, 257] width 35 height 32
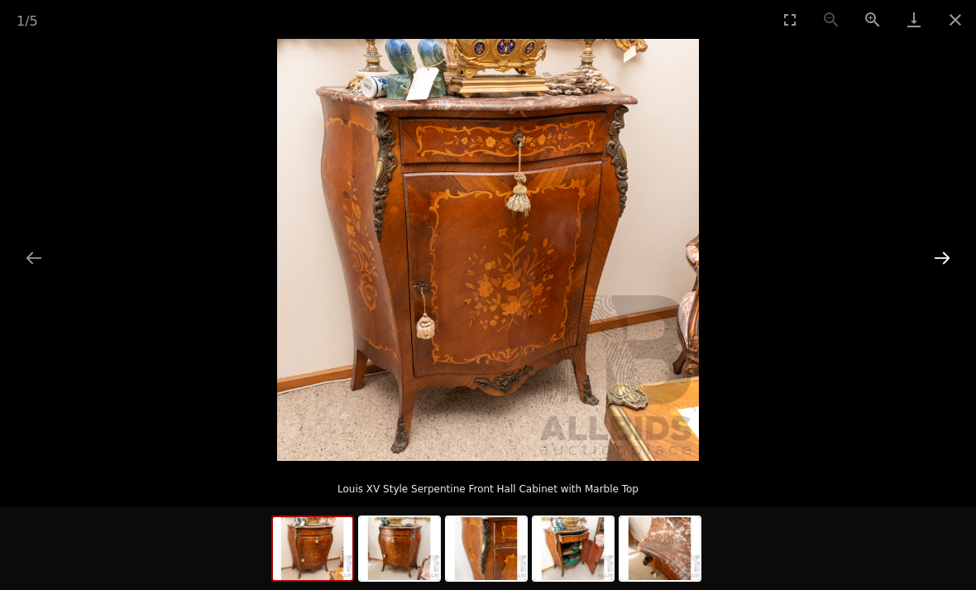
click at [944, 265] on button "Next slide" at bounding box center [942, 257] width 35 height 32
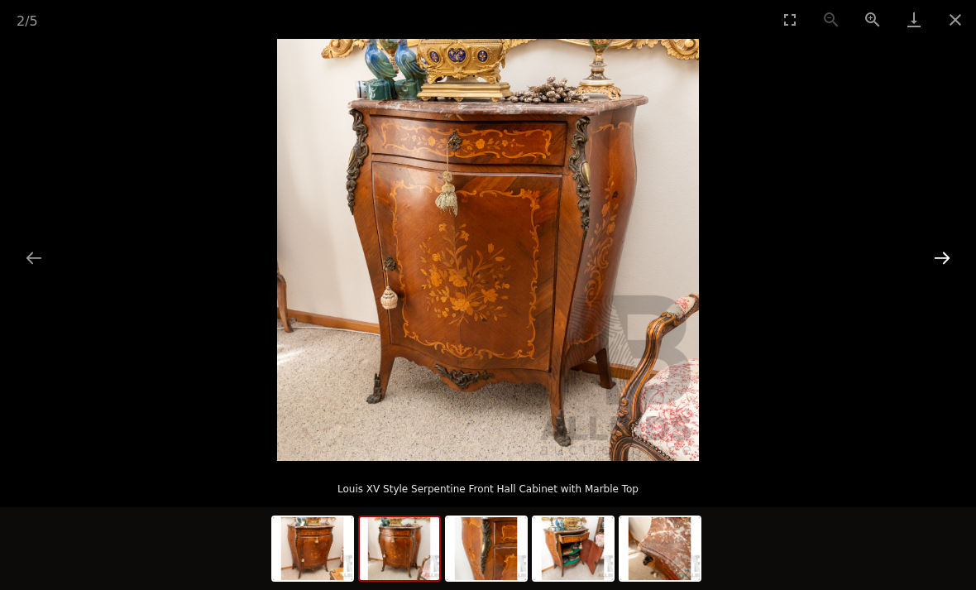
click at [943, 257] on button "Next slide" at bounding box center [942, 257] width 35 height 32
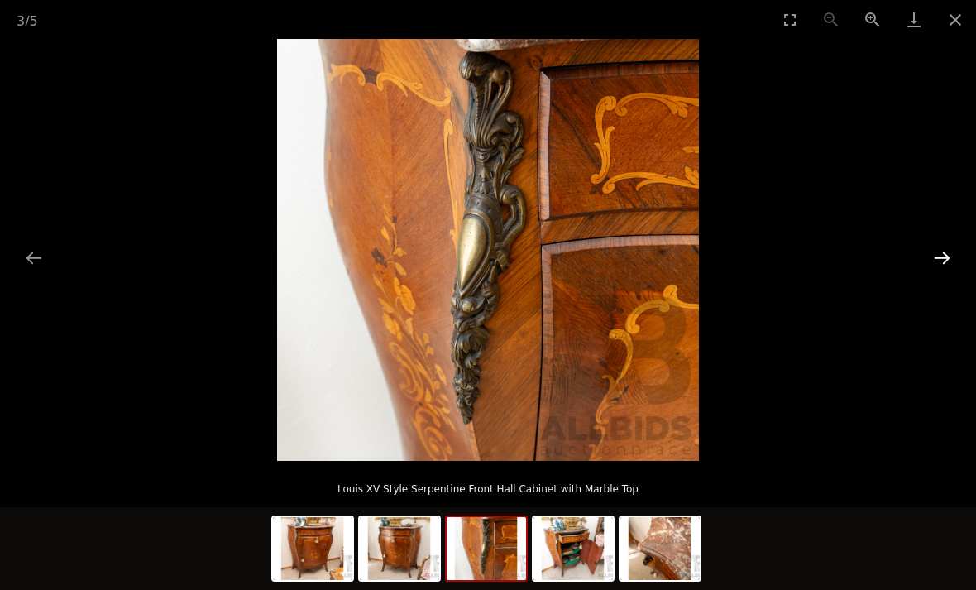
click at [947, 263] on button "Next slide" at bounding box center [942, 257] width 35 height 32
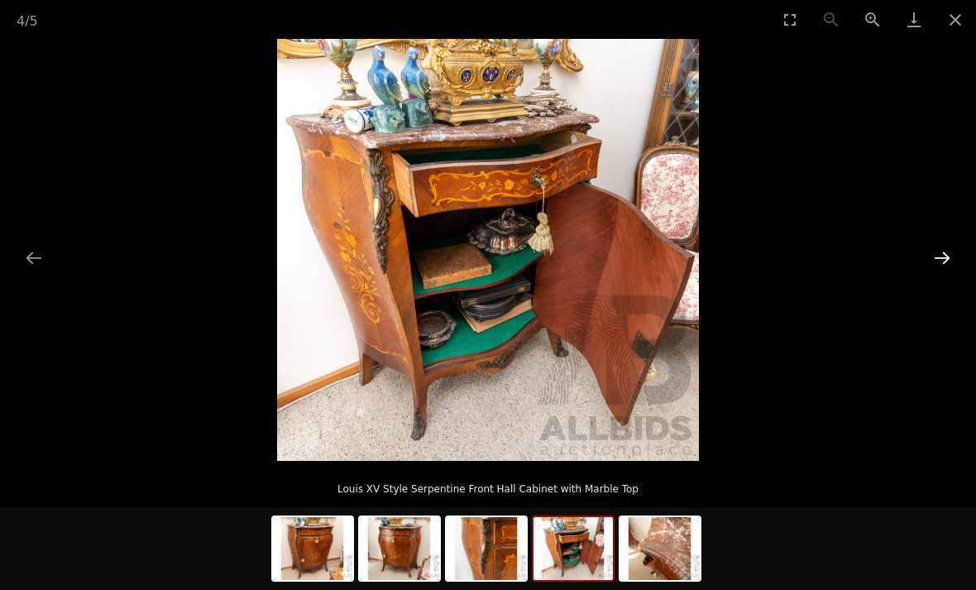
click at [942, 255] on button "Next slide" at bounding box center [942, 257] width 35 height 32
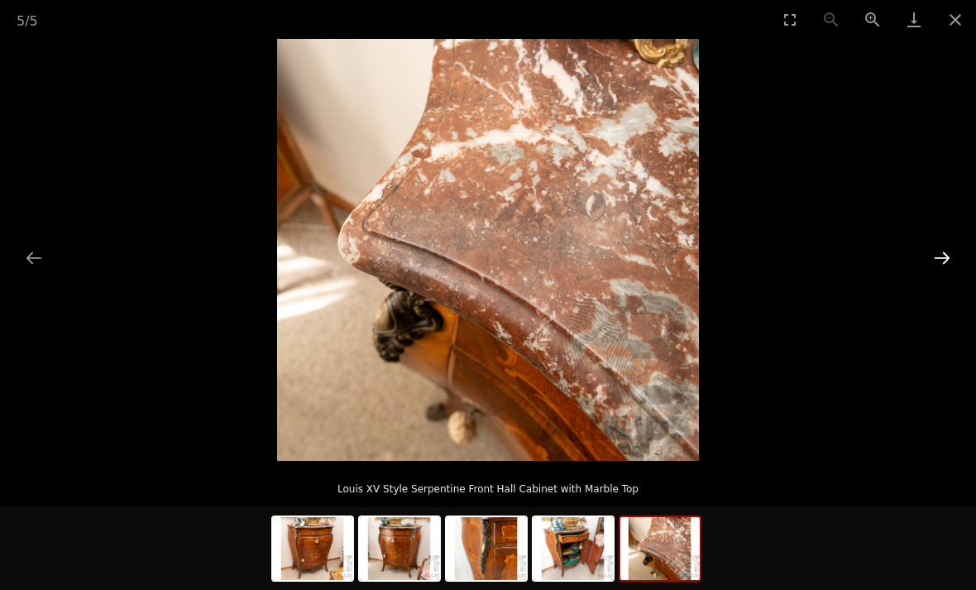
click at [943, 265] on button "Next slide" at bounding box center [942, 257] width 35 height 32
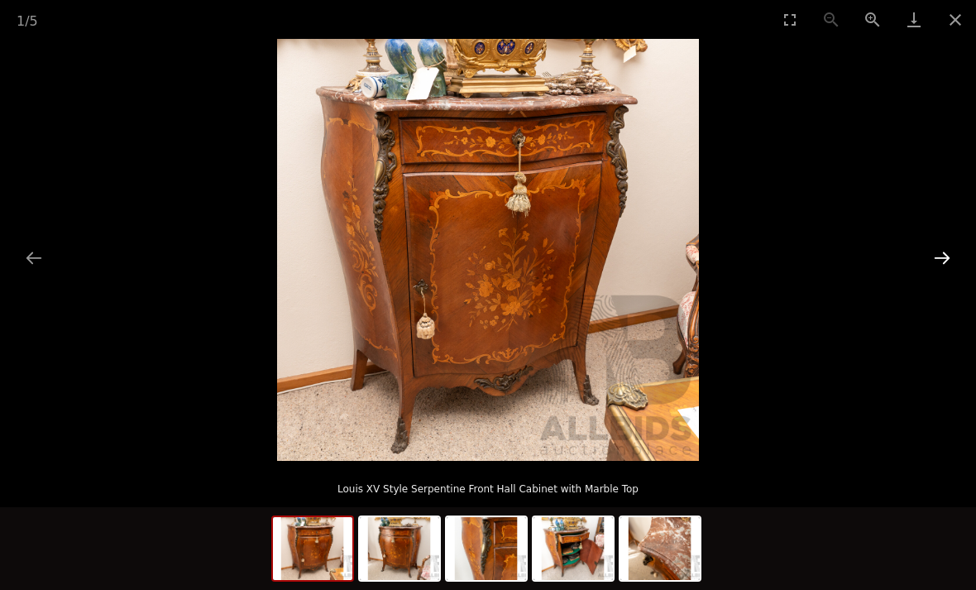
click at [964, 28] on button "Close gallery" at bounding box center [954, 19] width 41 height 39
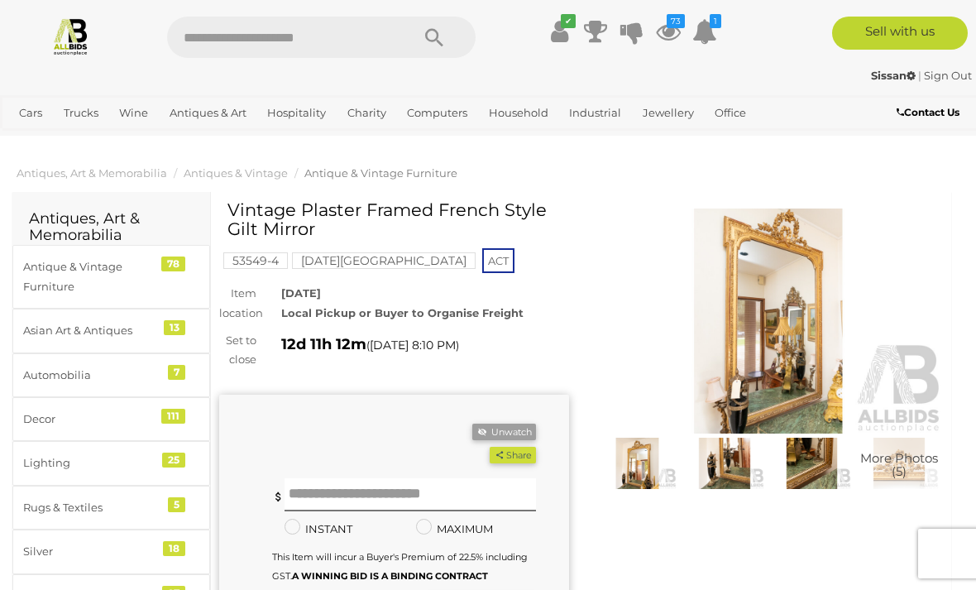
click at [791, 313] on img at bounding box center [769, 320] width 350 height 225
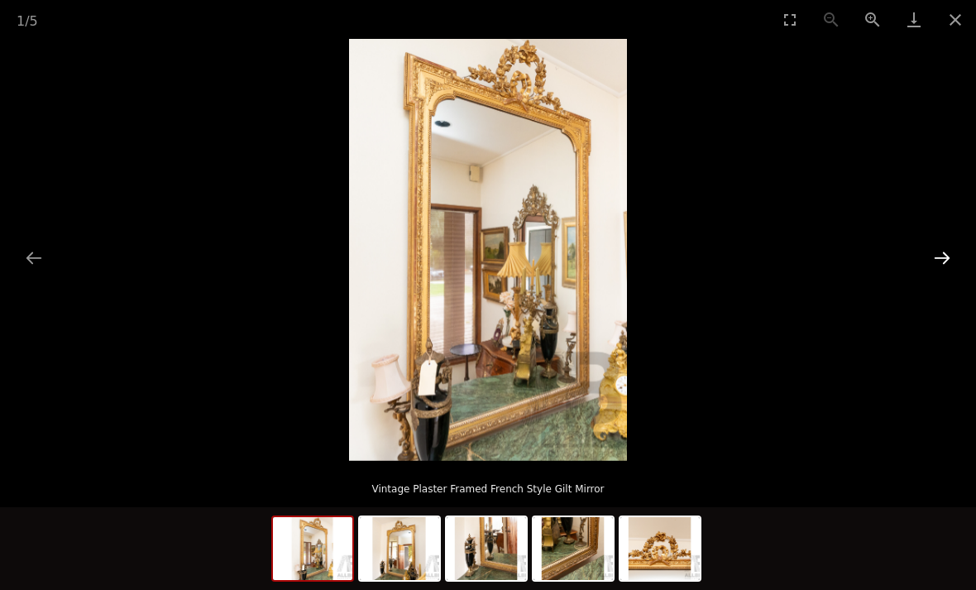
click at [943, 255] on button "Next slide" at bounding box center [942, 257] width 35 height 32
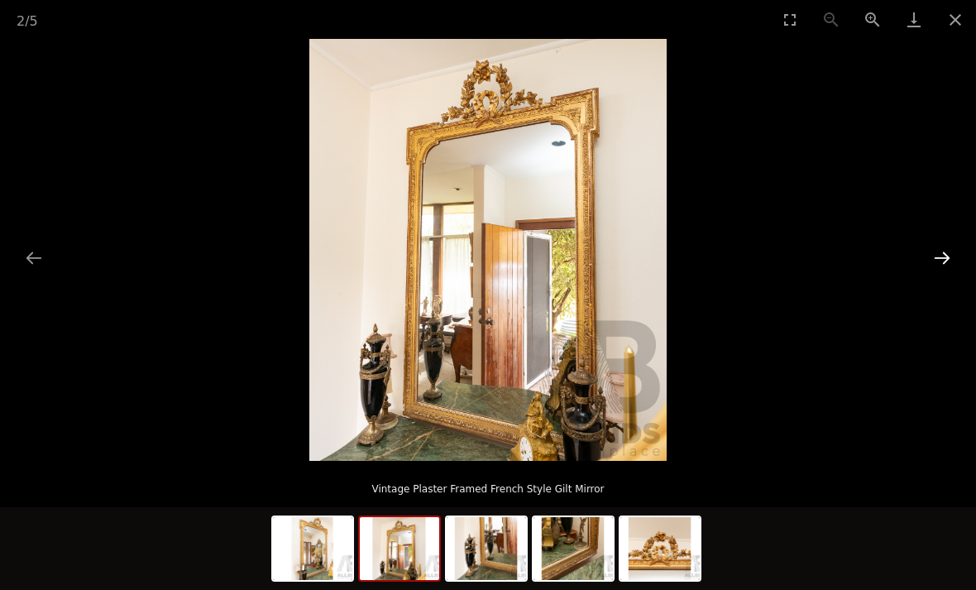
click at [947, 249] on button "Next slide" at bounding box center [942, 257] width 35 height 32
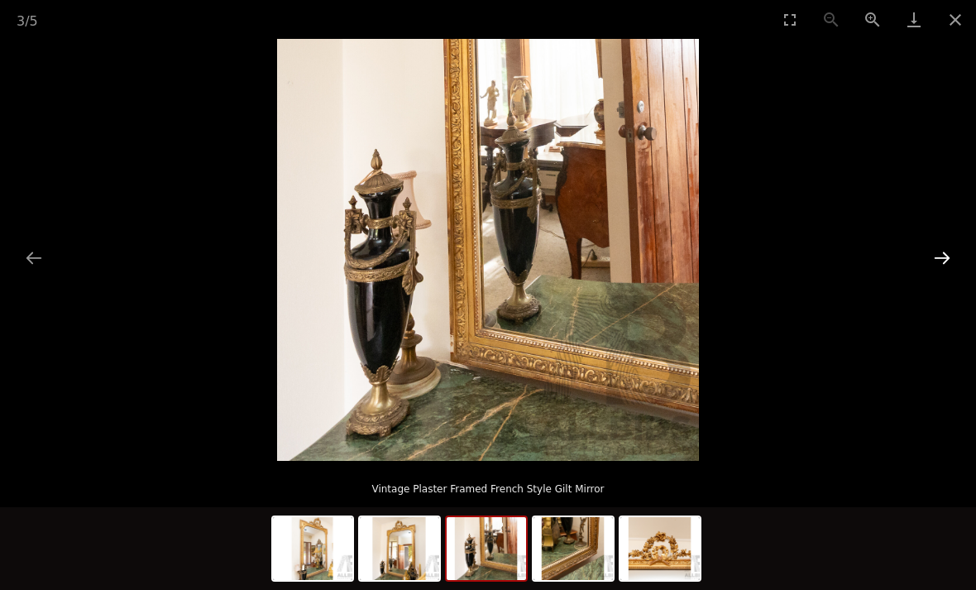
click at [938, 255] on button "Next slide" at bounding box center [942, 257] width 35 height 32
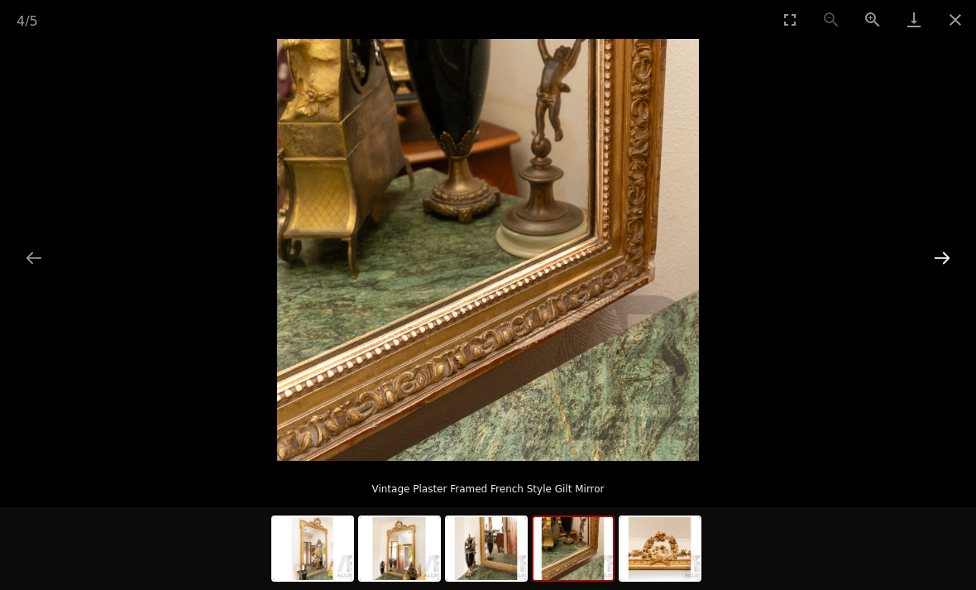
click at [942, 257] on button "Next slide" at bounding box center [942, 257] width 35 height 32
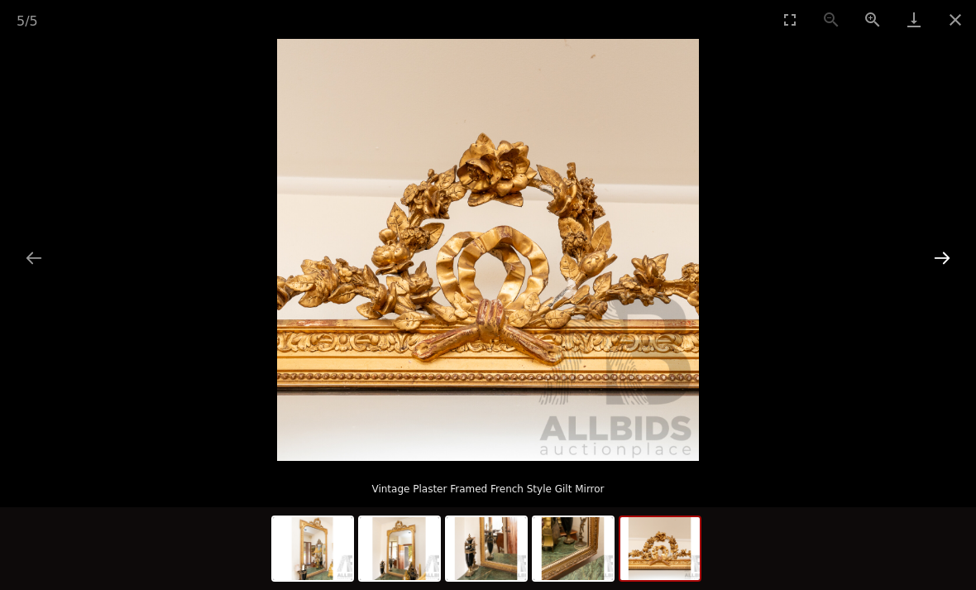
click at [939, 254] on button "Next slide" at bounding box center [942, 257] width 35 height 32
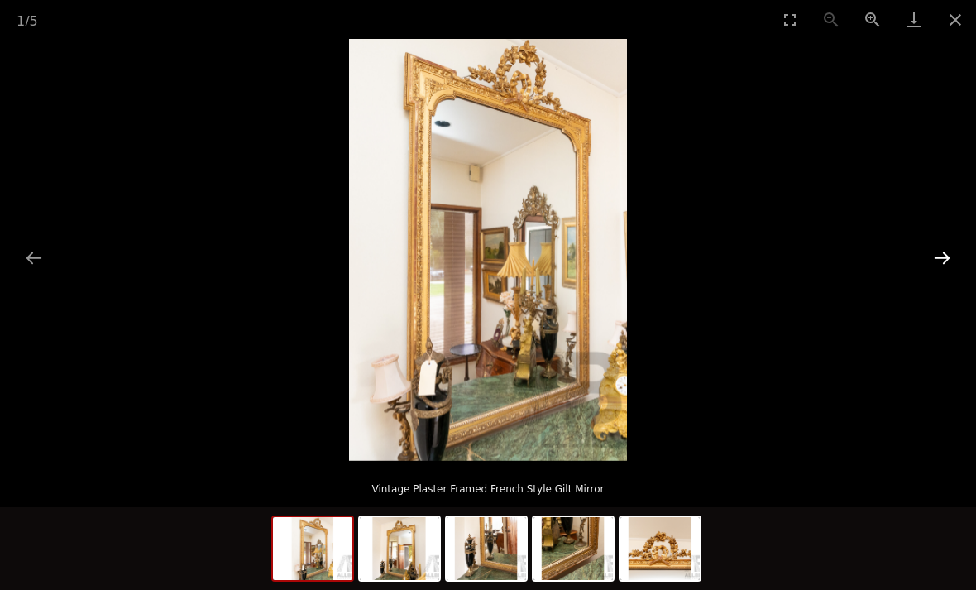
click at [937, 252] on button "Next slide" at bounding box center [942, 257] width 35 height 32
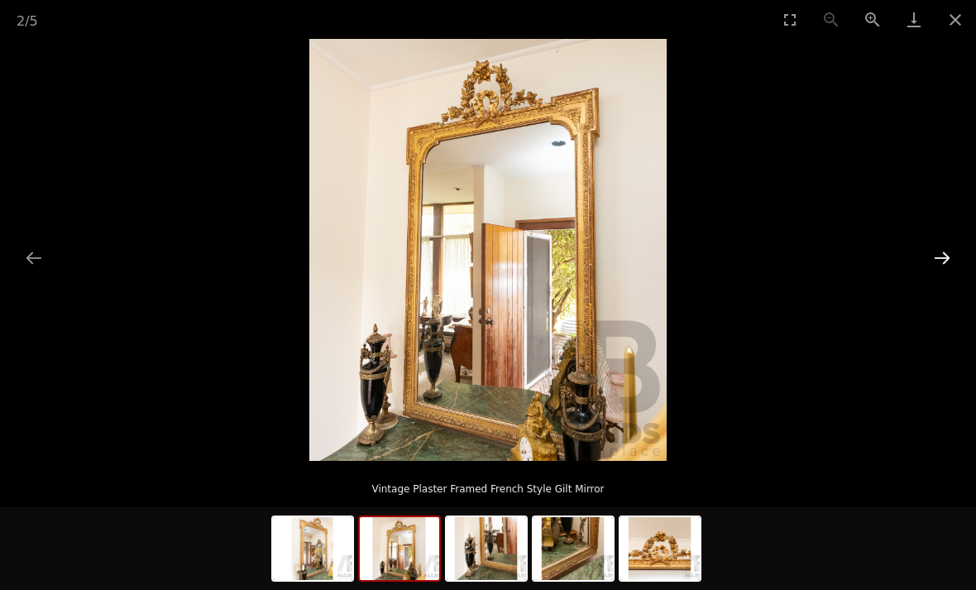
click at [953, 24] on button "Close gallery" at bounding box center [954, 19] width 41 height 39
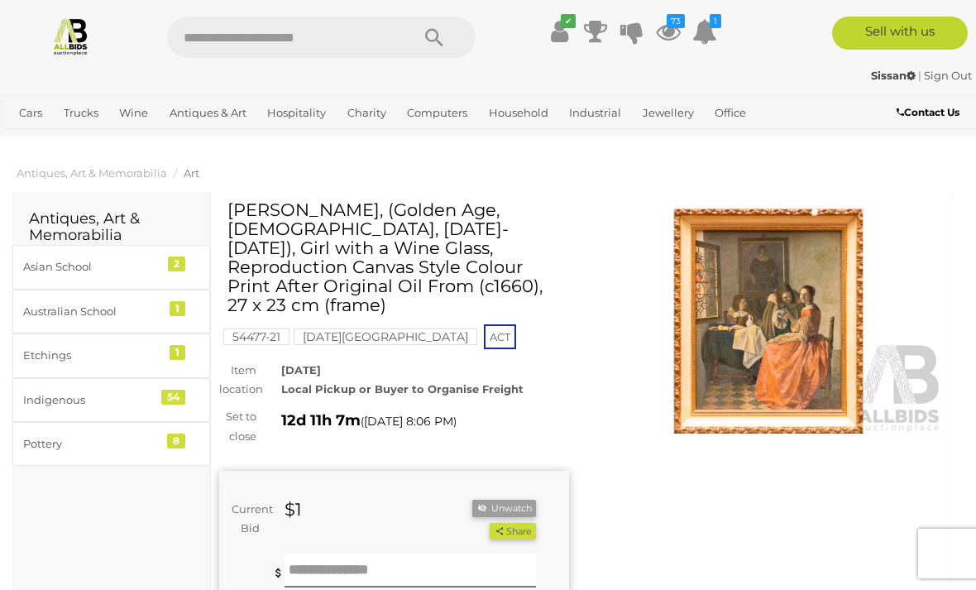
click at [777, 323] on img at bounding box center [769, 320] width 350 height 225
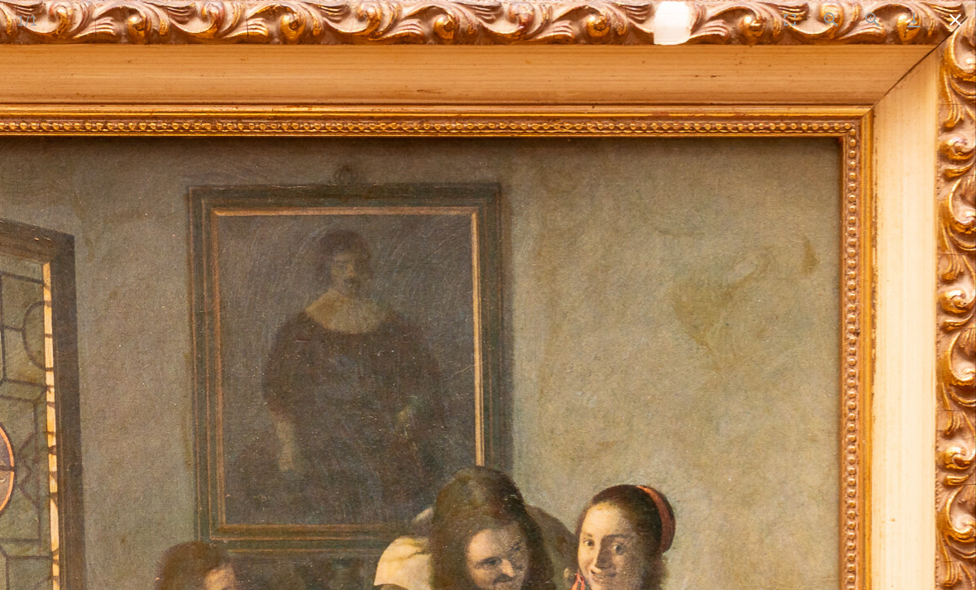
click at [947, 27] on button "Close gallery" at bounding box center [954, 19] width 41 height 39
